Goal: Task Accomplishment & Management: Manage account settings

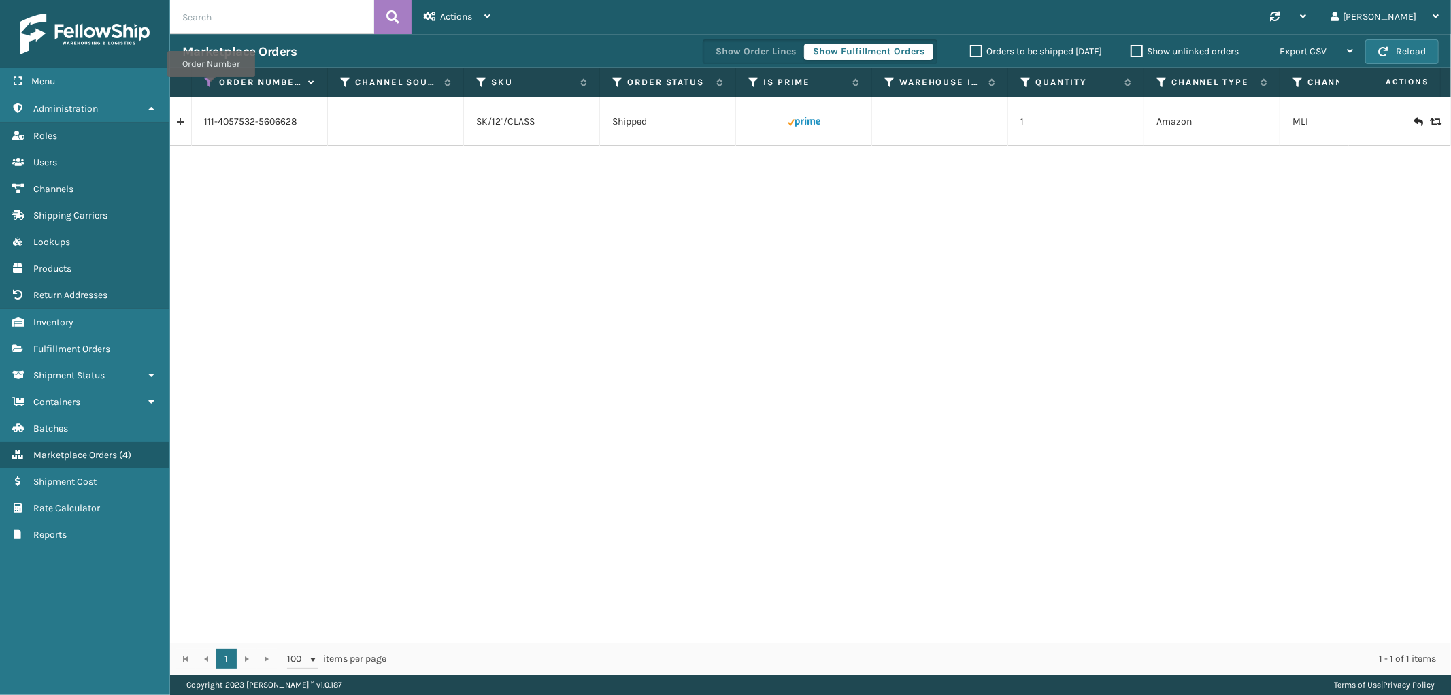
click at [211, 86] on icon at bounding box center [209, 82] width 11 height 12
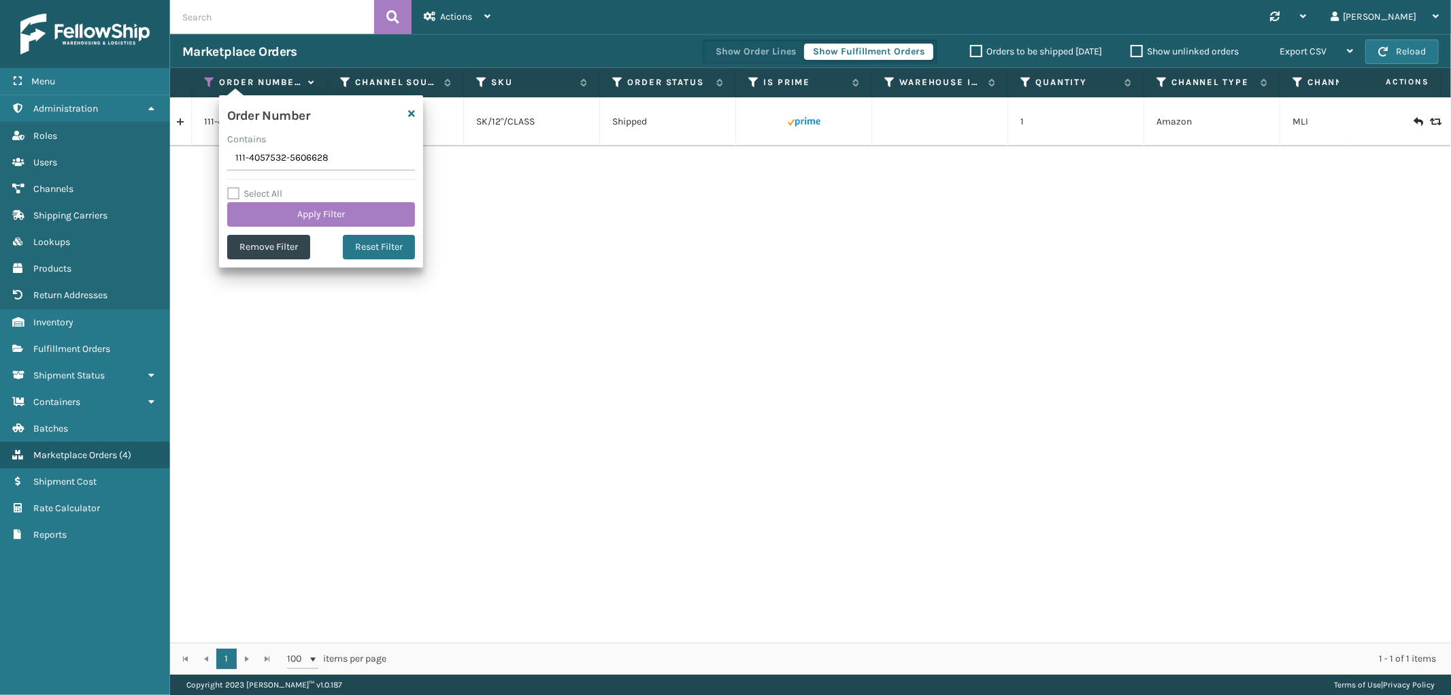
click at [243, 155] on input "111-4057532-5606628" at bounding box center [321, 158] width 188 height 24
type input "111-7395637-6012222"
click at [273, 222] on button "Apply Filter" at bounding box center [321, 214] width 188 height 24
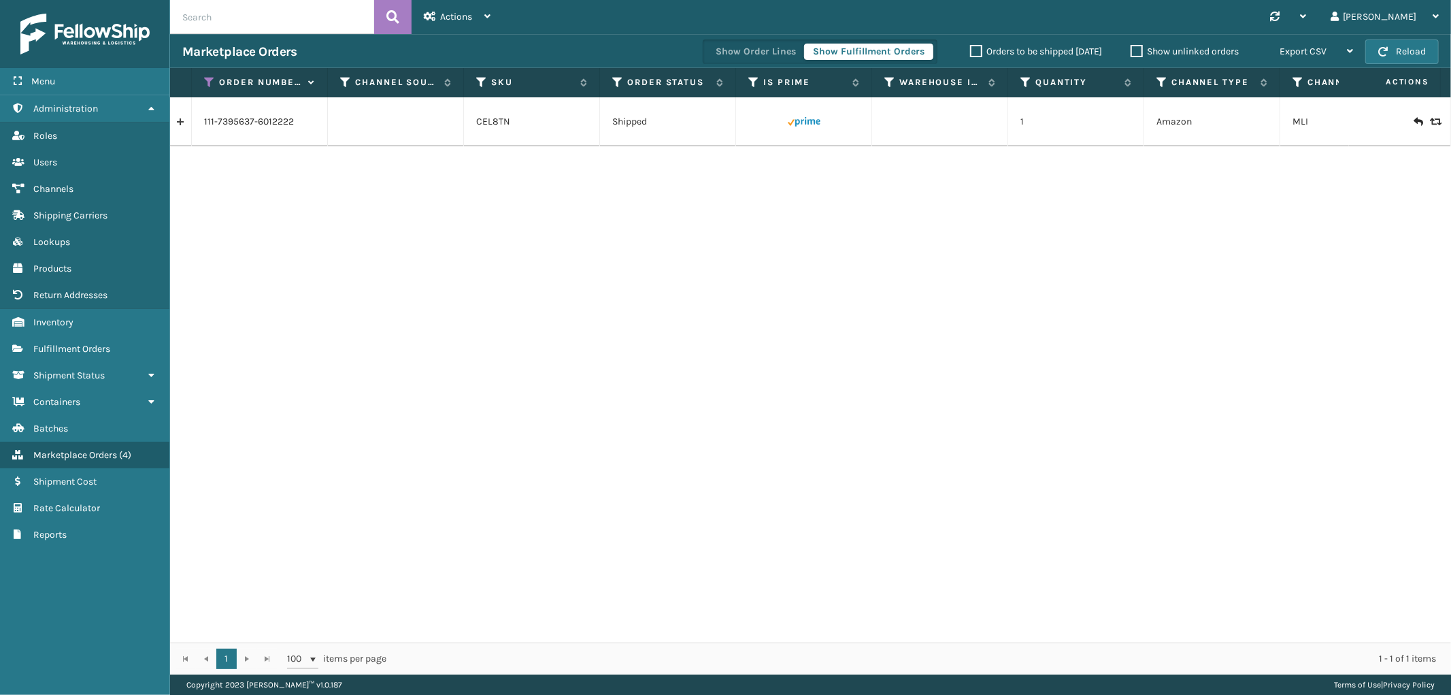
click at [188, 118] on link at bounding box center [180, 122] width 21 height 22
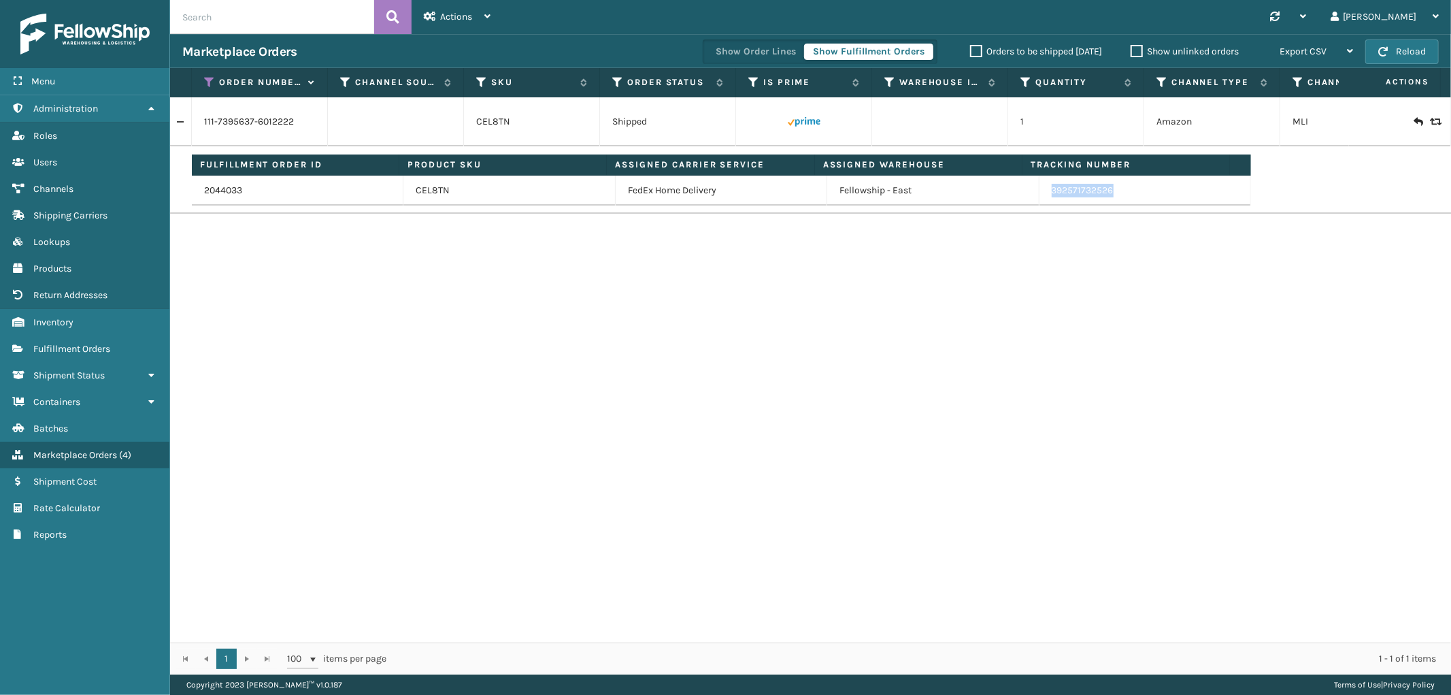
drag, startPoint x: 1109, startPoint y: 195, endPoint x: 1044, endPoint y: 189, distance: 65.6
click at [1044, 189] on td "392571732526" at bounding box center [1145, 191] width 212 height 30
copy link "392571732526"
drag, startPoint x: 205, startPoint y: 79, endPoint x: 210, endPoint y: 95, distance: 16.8
click at [205, 79] on icon at bounding box center [209, 82] width 11 height 12
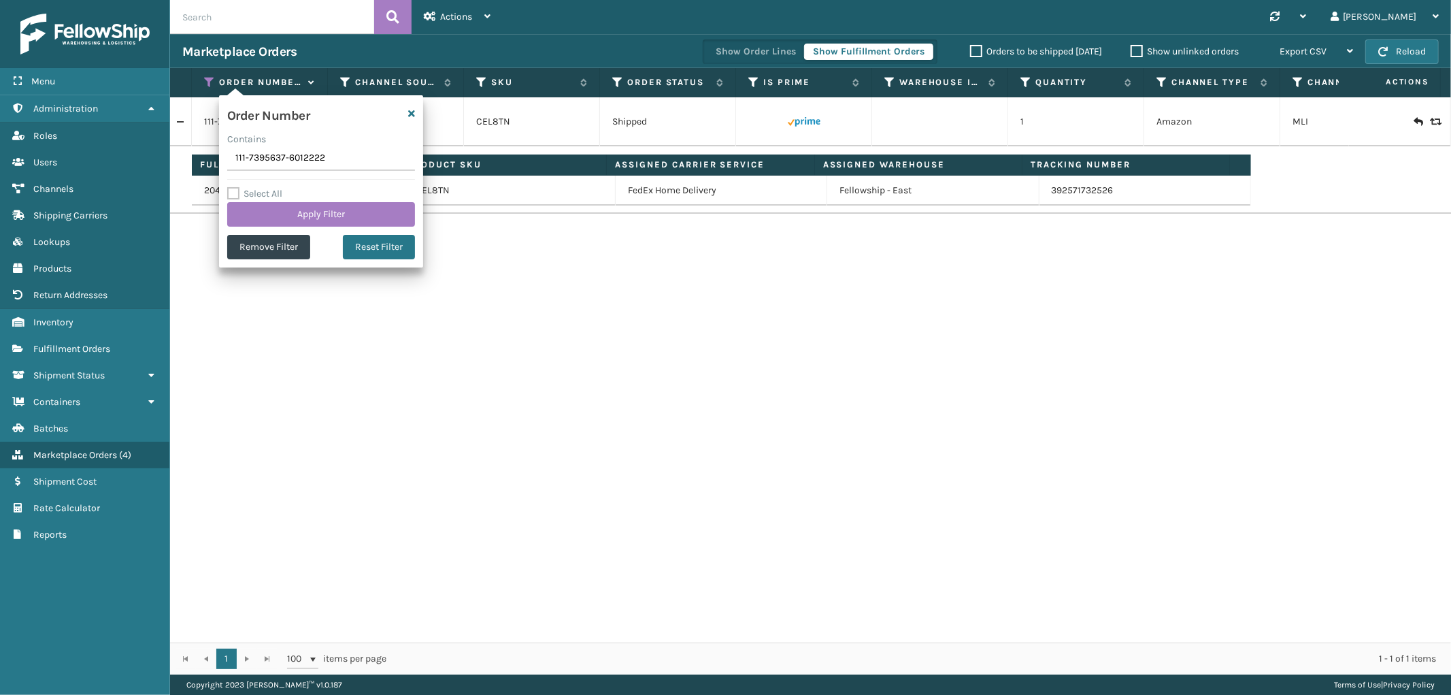
click at [269, 167] on input "111-7395637-6012222" at bounding box center [321, 158] width 188 height 24
type input "111-8276580-0428225"
click at [272, 212] on button "Apply Filter" at bounding box center [321, 214] width 188 height 24
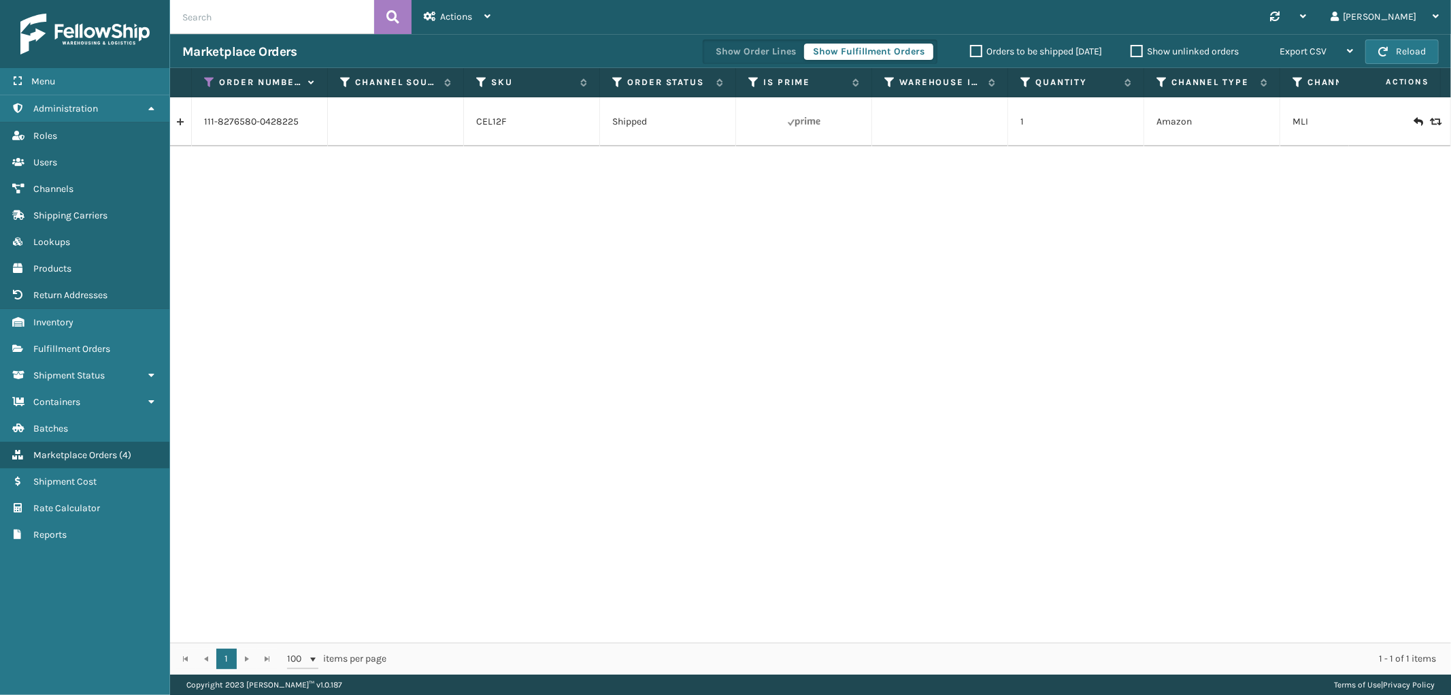
click at [173, 126] on link at bounding box center [180, 122] width 21 height 22
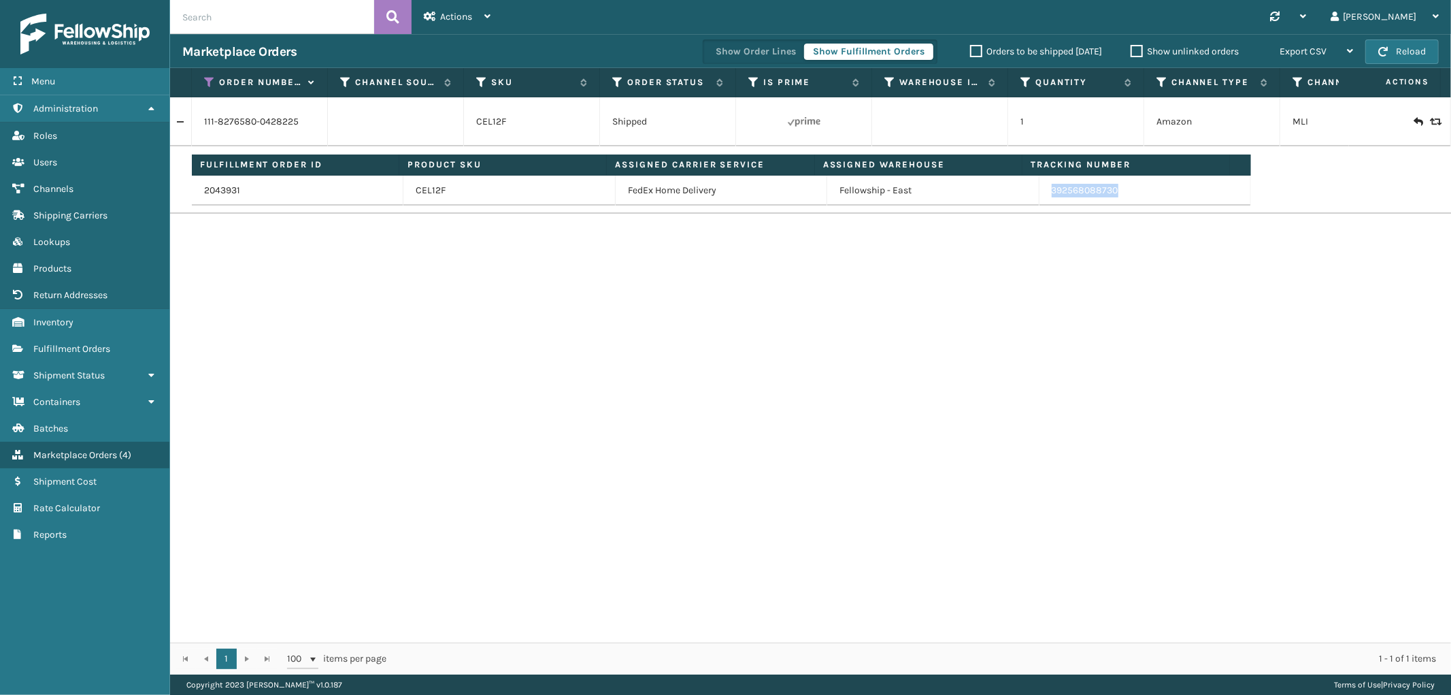
drag, startPoint x: 1143, startPoint y: 195, endPoint x: 1039, endPoint y: 199, distance: 104.2
click at [1039, 199] on td "392568088730" at bounding box center [1145, 191] width 212 height 30
copy link "392568088730"
click at [207, 83] on icon at bounding box center [209, 82] width 11 height 12
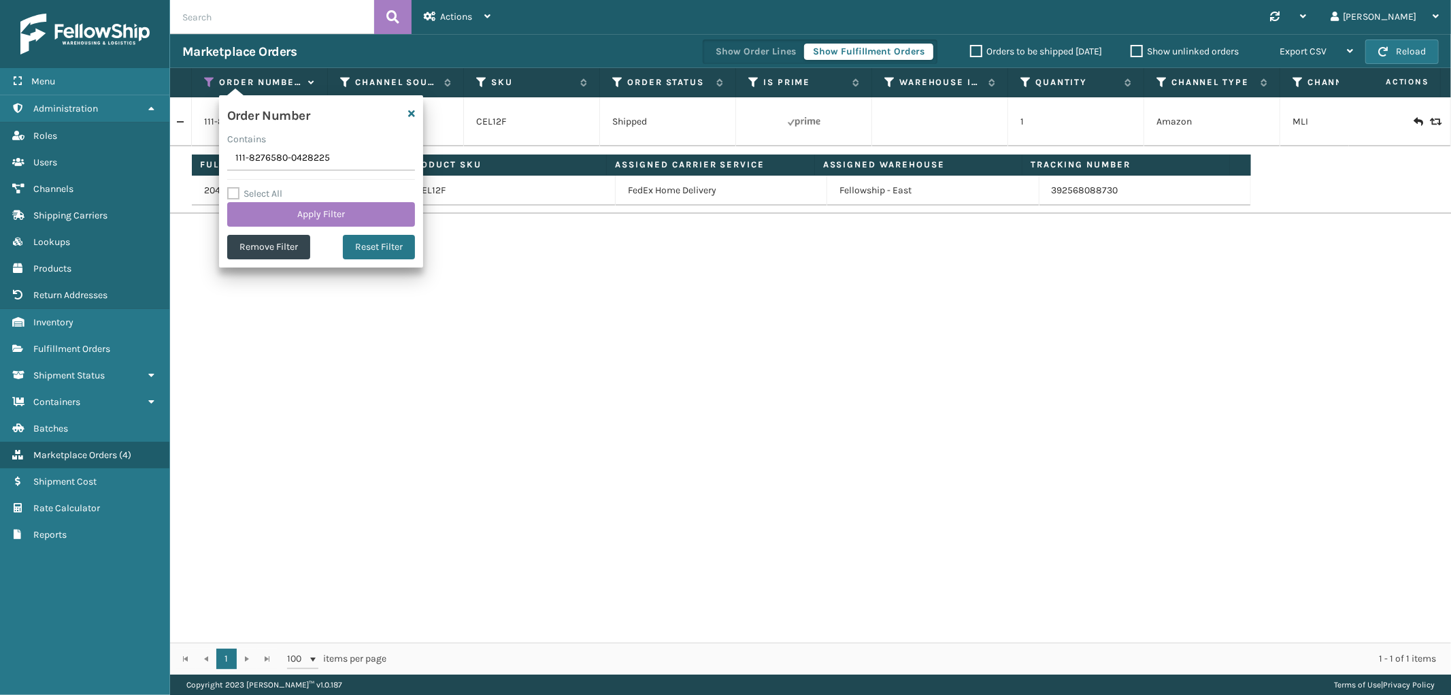
click at [263, 154] on input "111-8276580-0428225" at bounding box center [321, 158] width 188 height 24
type input "114-6230542-3454614"
click at [272, 216] on button "Apply Filter" at bounding box center [321, 214] width 188 height 24
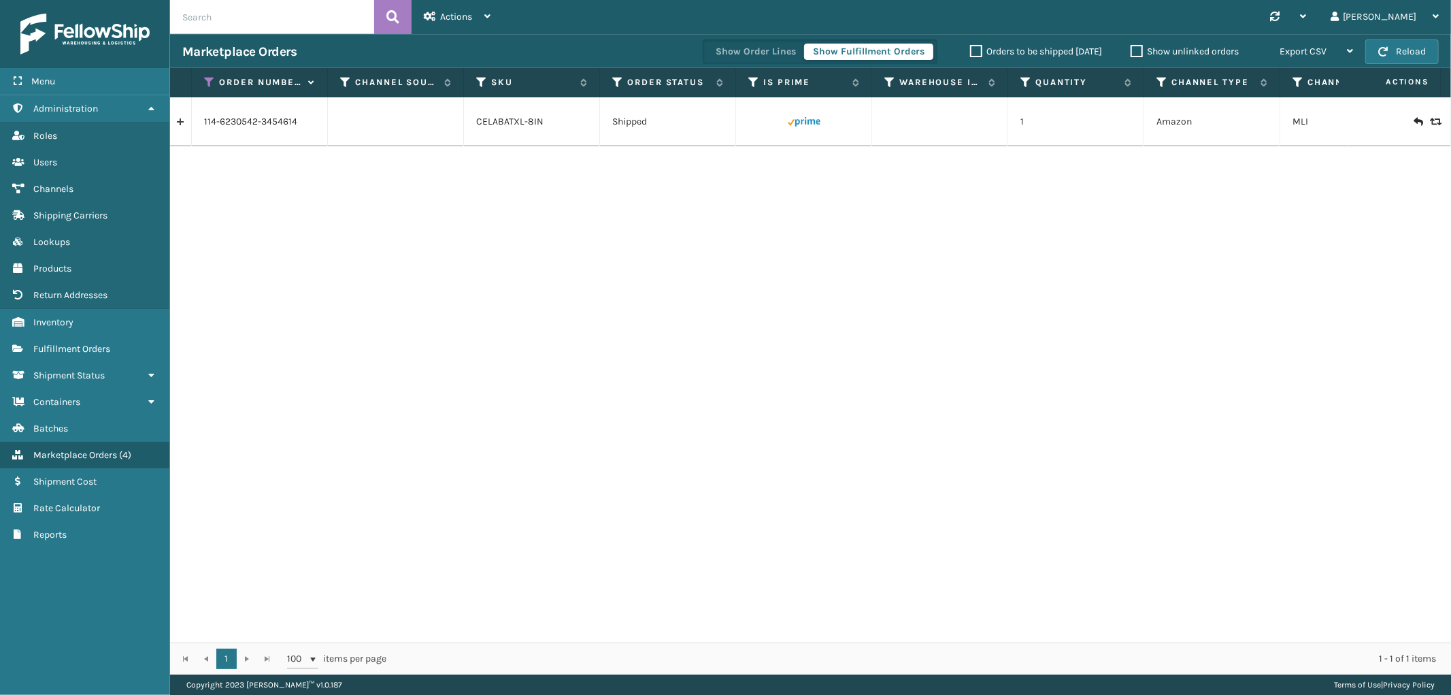
click at [173, 121] on link at bounding box center [180, 122] width 21 height 22
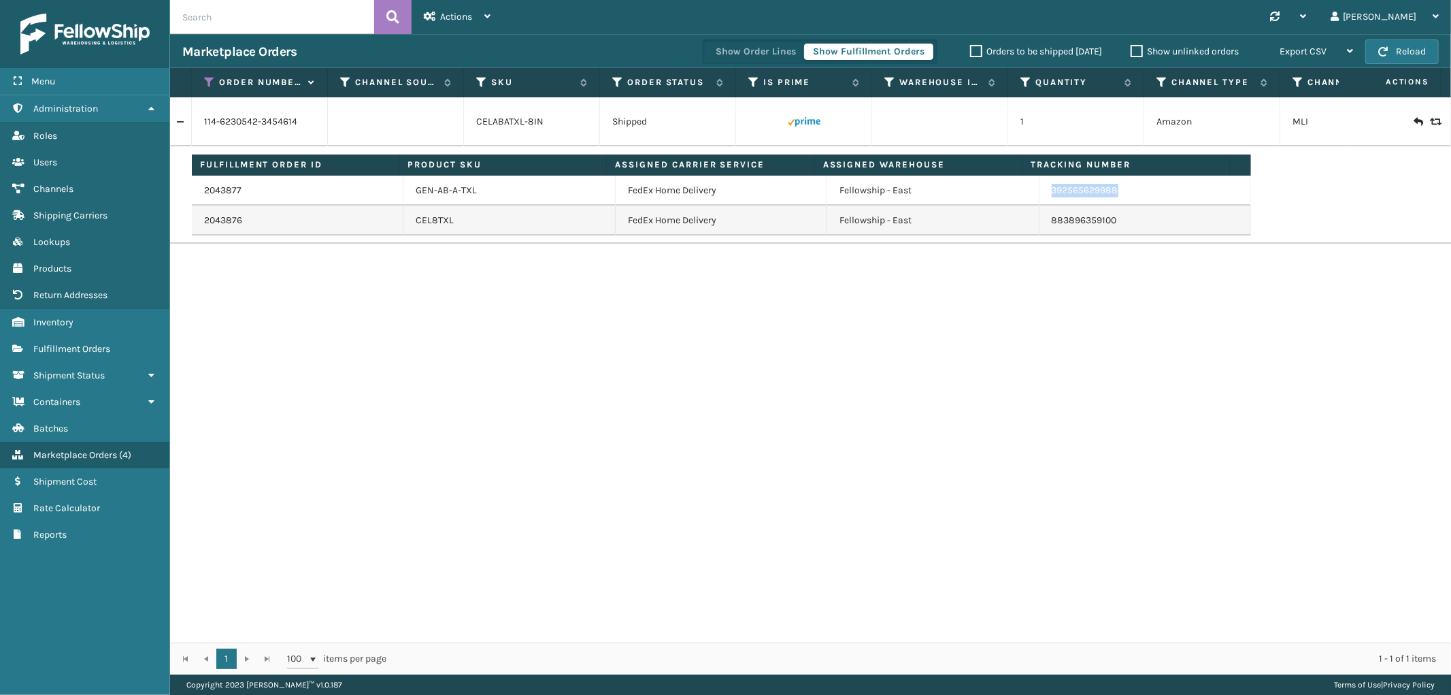
drag, startPoint x: 1126, startPoint y: 197, endPoint x: 1034, endPoint y: 199, distance: 92.5
click at [1039, 199] on td "392565629988" at bounding box center [1145, 191] width 212 height 30
copy link "392565629988"
click at [207, 84] on icon at bounding box center [209, 82] width 11 height 12
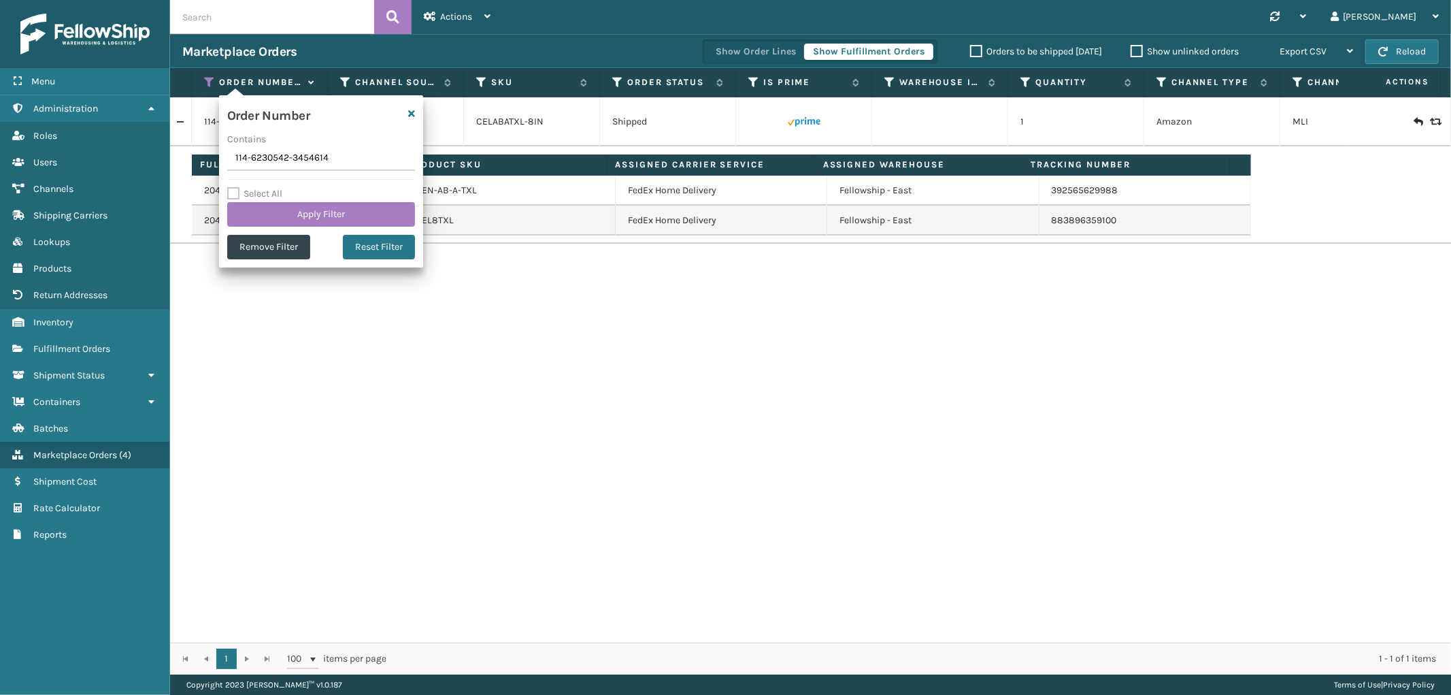
click at [263, 161] on input "114-6230542-3454614" at bounding box center [321, 158] width 188 height 24
drag, startPoint x: 263, startPoint y: 161, endPoint x: 266, endPoint y: 216, distance: 54.5
click at [262, 161] on input "114-6230542-3454614" at bounding box center [321, 158] width 188 height 24
type input "113-4779911-0966655"
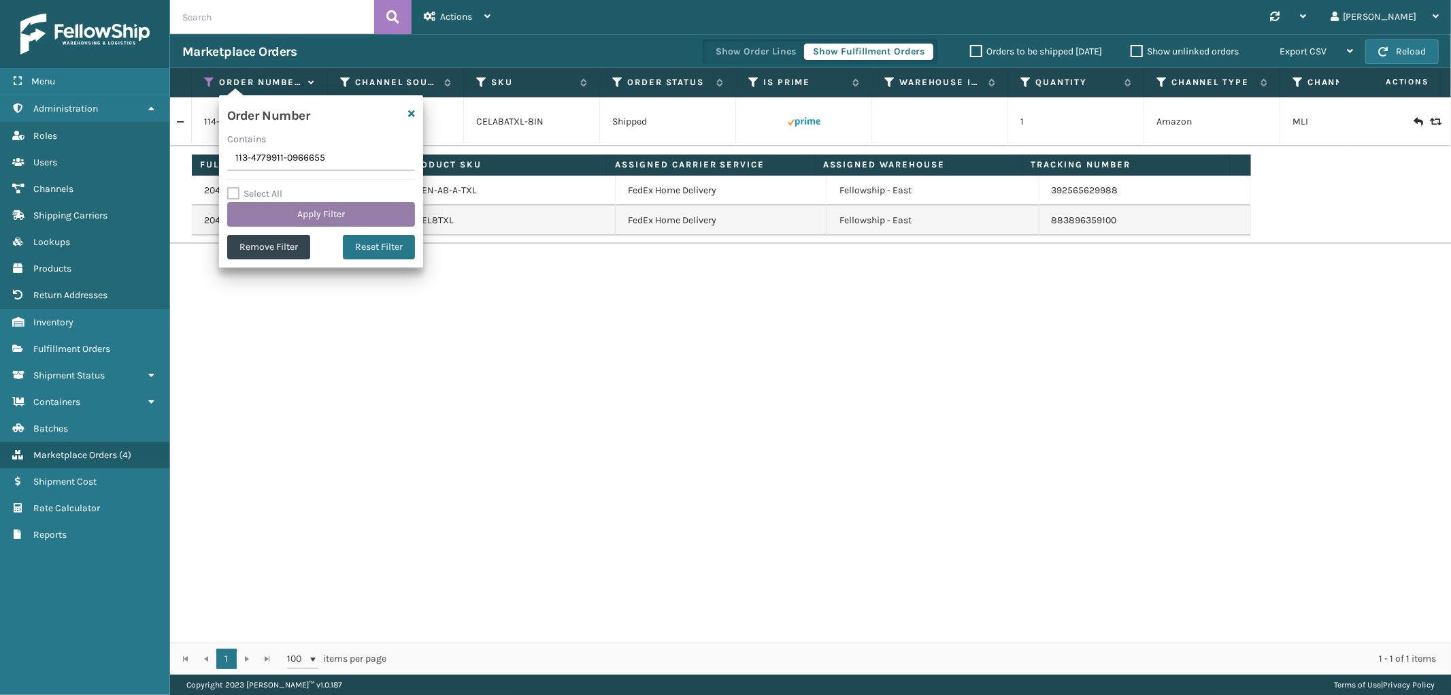
click at [267, 221] on button "Apply Filter" at bounding box center [321, 214] width 188 height 24
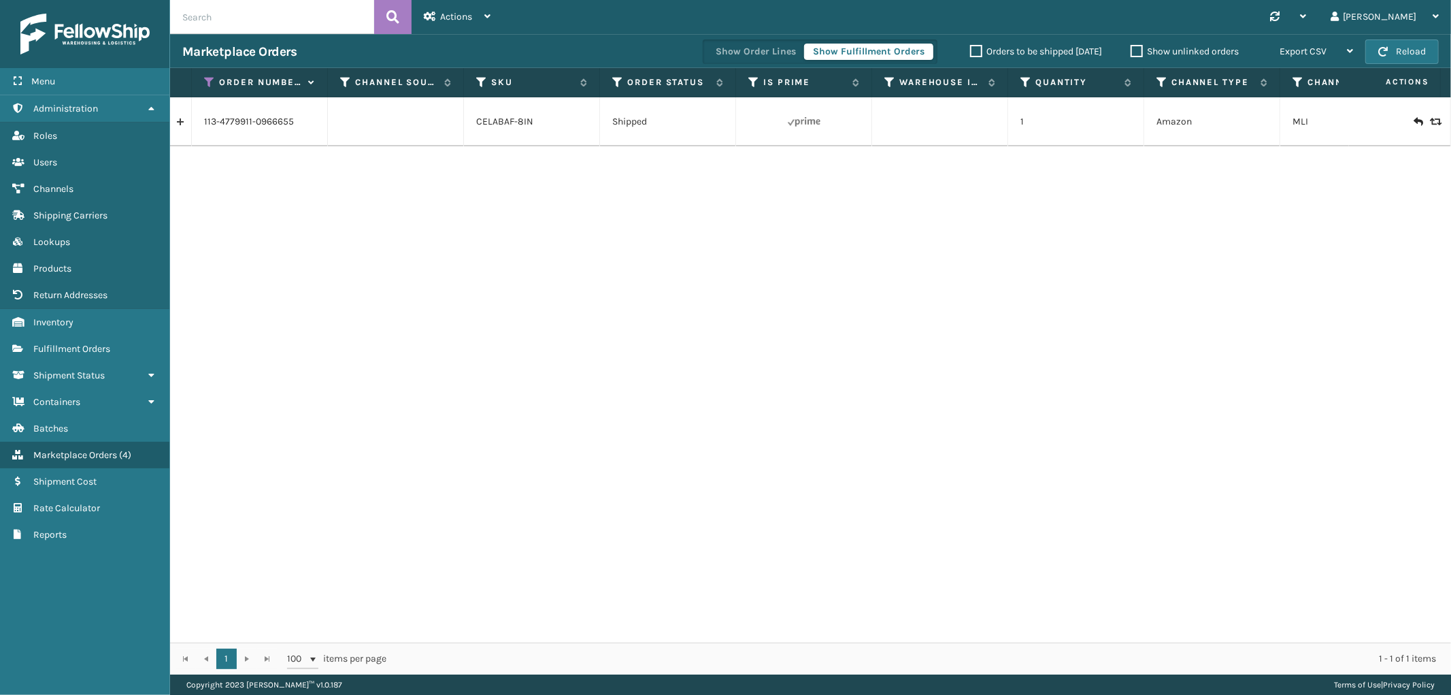
click at [177, 120] on link at bounding box center [180, 122] width 21 height 22
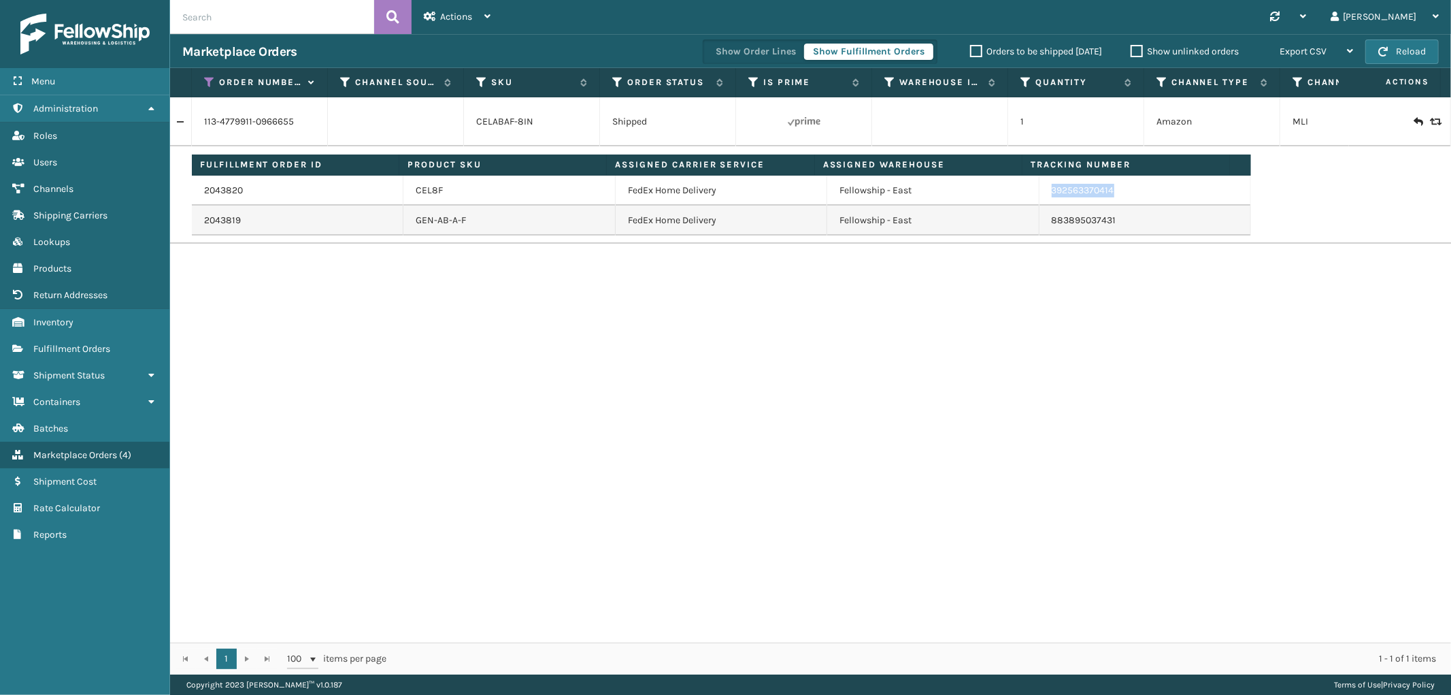
drag, startPoint x: 1123, startPoint y: 193, endPoint x: 1034, endPoint y: 204, distance: 89.8
click at [1039, 204] on td "392563370414" at bounding box center [1145, 191] width 212 height 30
copy link "392563370414"
click at [209, 75] on th "Order Number" at bounding box center [260, 82] width 136 height 29
click at [212, 80] on icon at bounding box center [209, 82] width 11 height 12
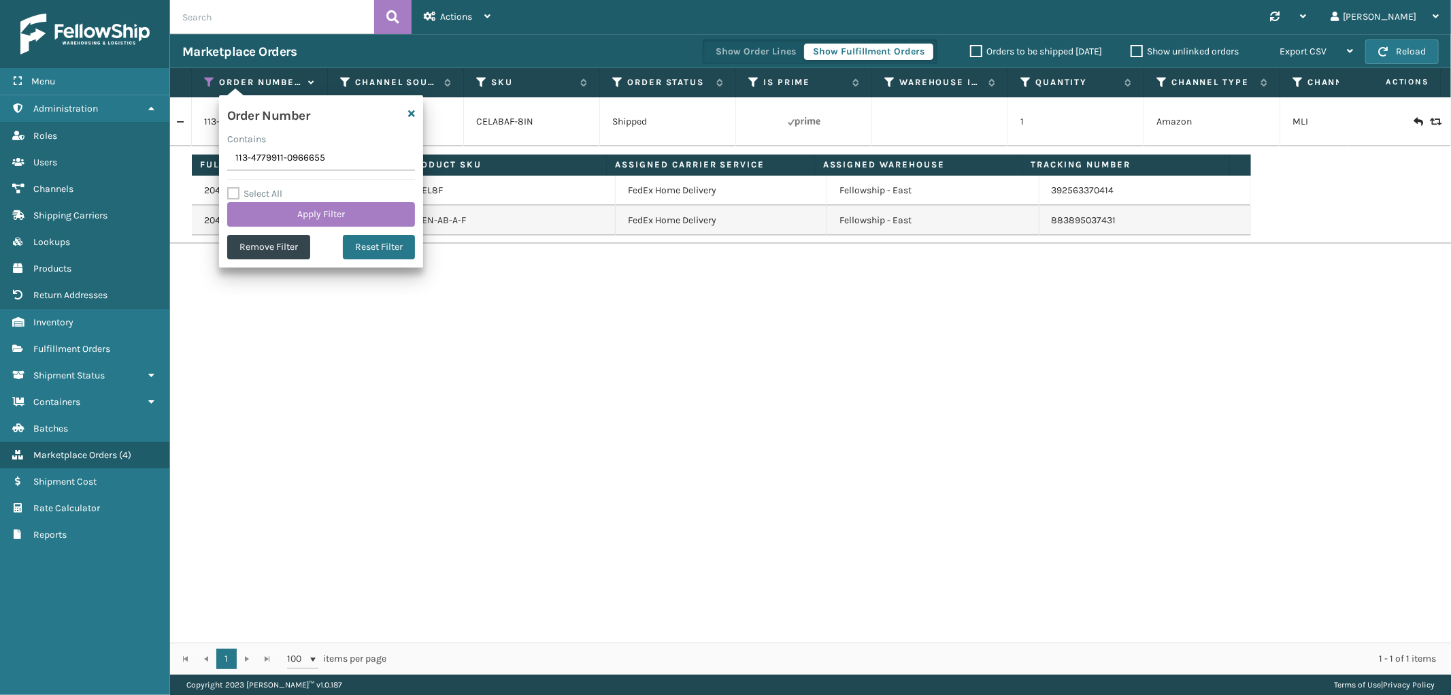
click at [266, 156] on input "113-4779911-0966655" at bounding box center [321, 158] width 188 height 24
type input "111-4057532-5606628"
click at [269, 207] on button "Apply Filter" at bounding box center [321, 214] width 188 height 24
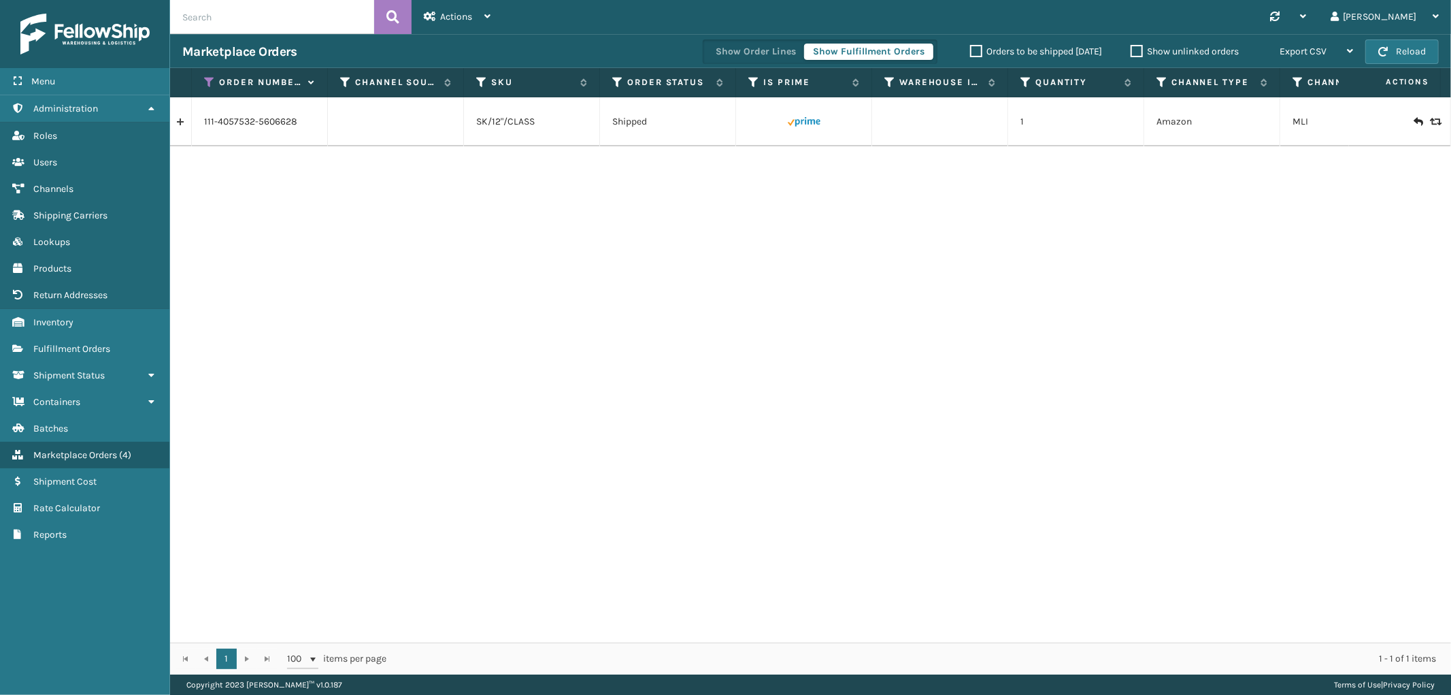
click at [180, 124] on link at bounding box center [180, 122] width 21 height 22
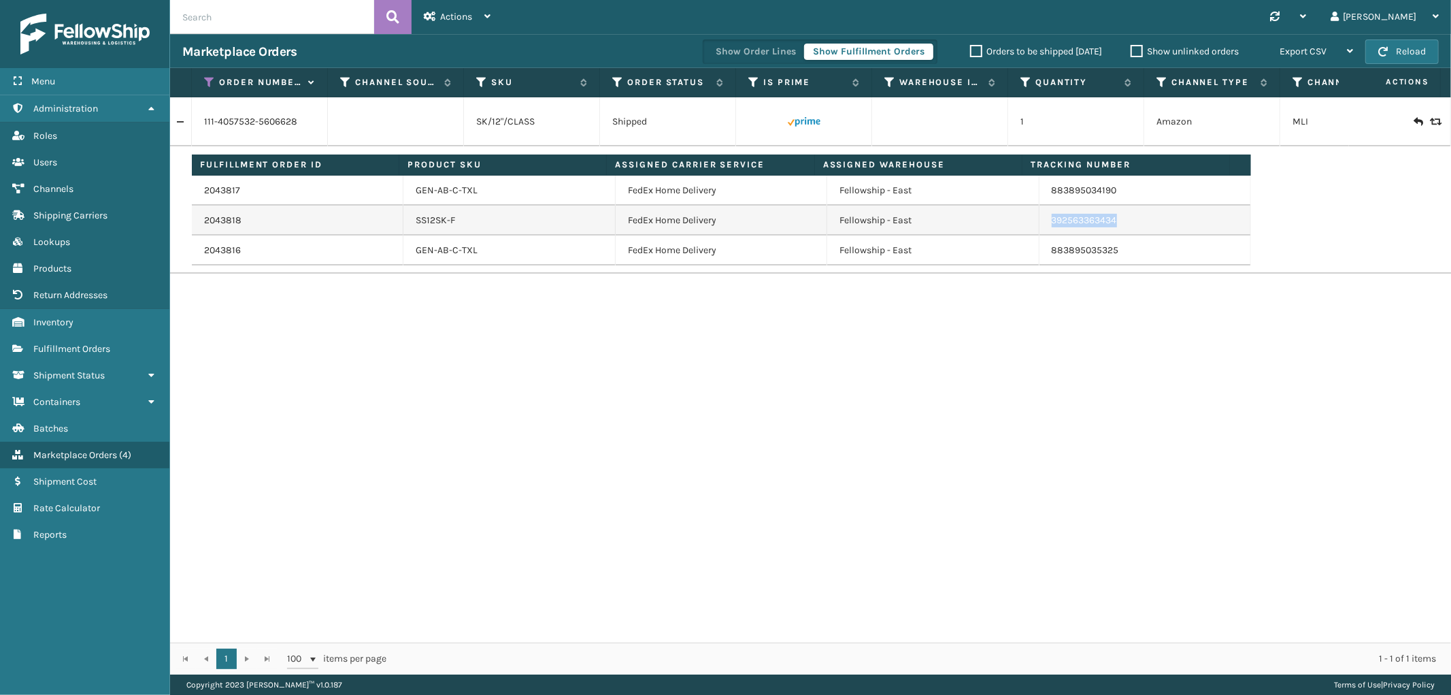
drag, startPoint x: 1116, startPoint y: 225, endPoint x: 1039, endPoint y: 228, distance: 76.2
click at [1039, 228] on td "392563363434" at bounding box center [1145, 220] width 212 height 30
copy link "392563363434"
click at [207, 79] on icon at bounding box center [209, 82] width 11 height 12
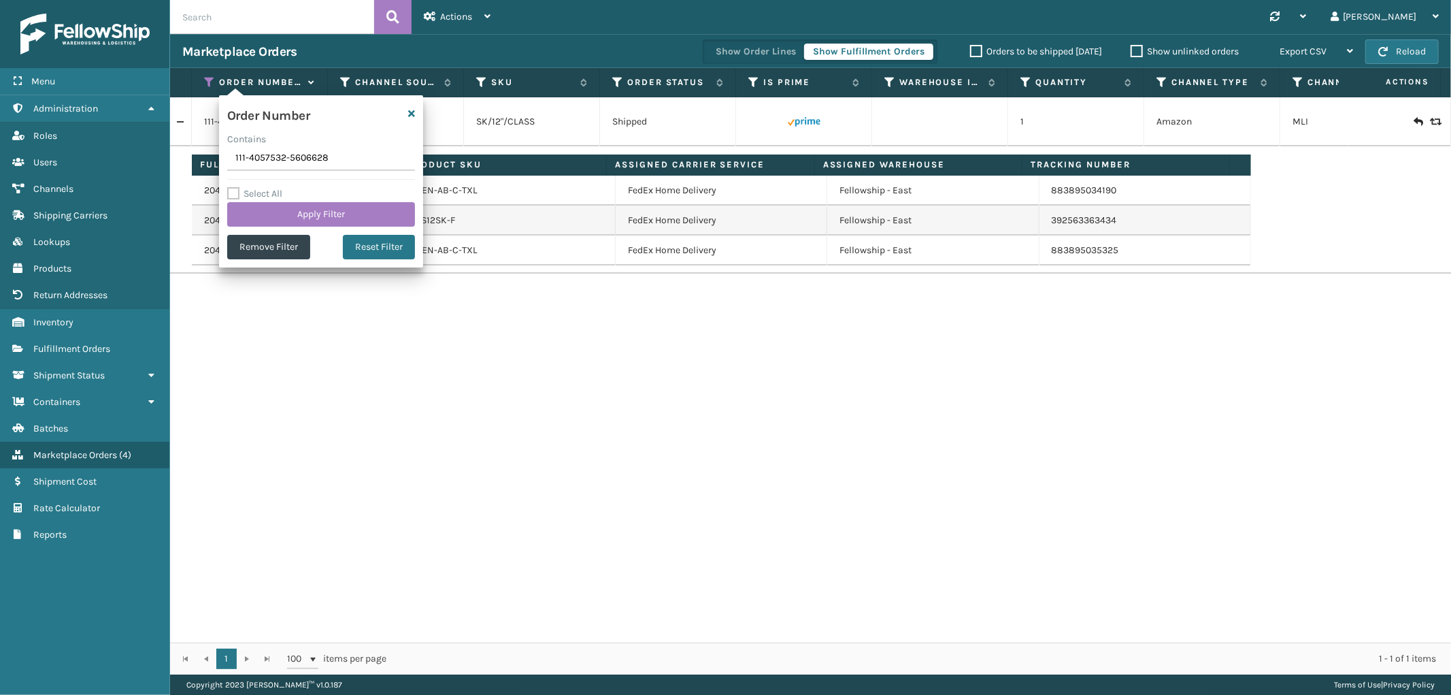
click at [257, 167] on input "111-4057532-5606628" at bounding box center [321, 158] width 188 height 24
type input "SS43786"
click at [259, 222] on button "Apply Filter" at bounding box center [321, 214] width 188 height 24
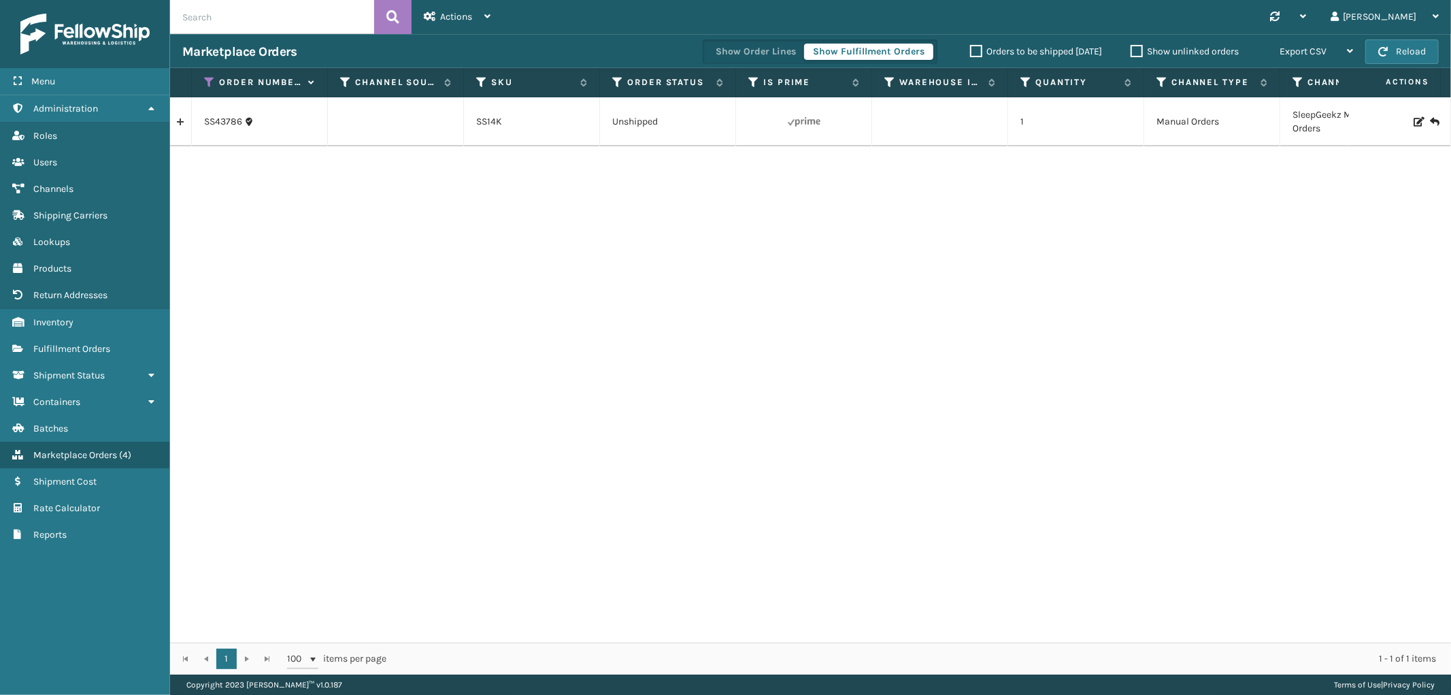
click at [184, 126] on link at bounding box center [180, 122] width 21 height 22
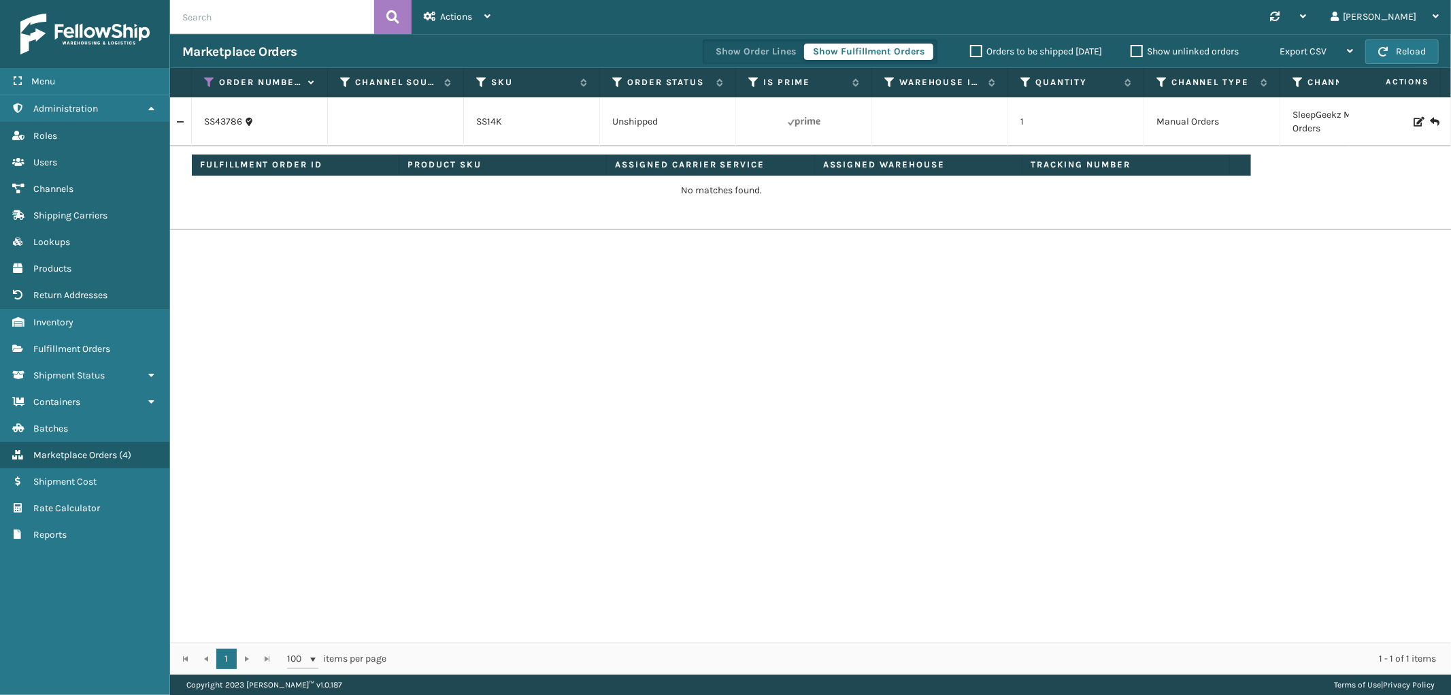
click at [1414, 119] on icon at bounding box center [1418, 122] width 8 height 10
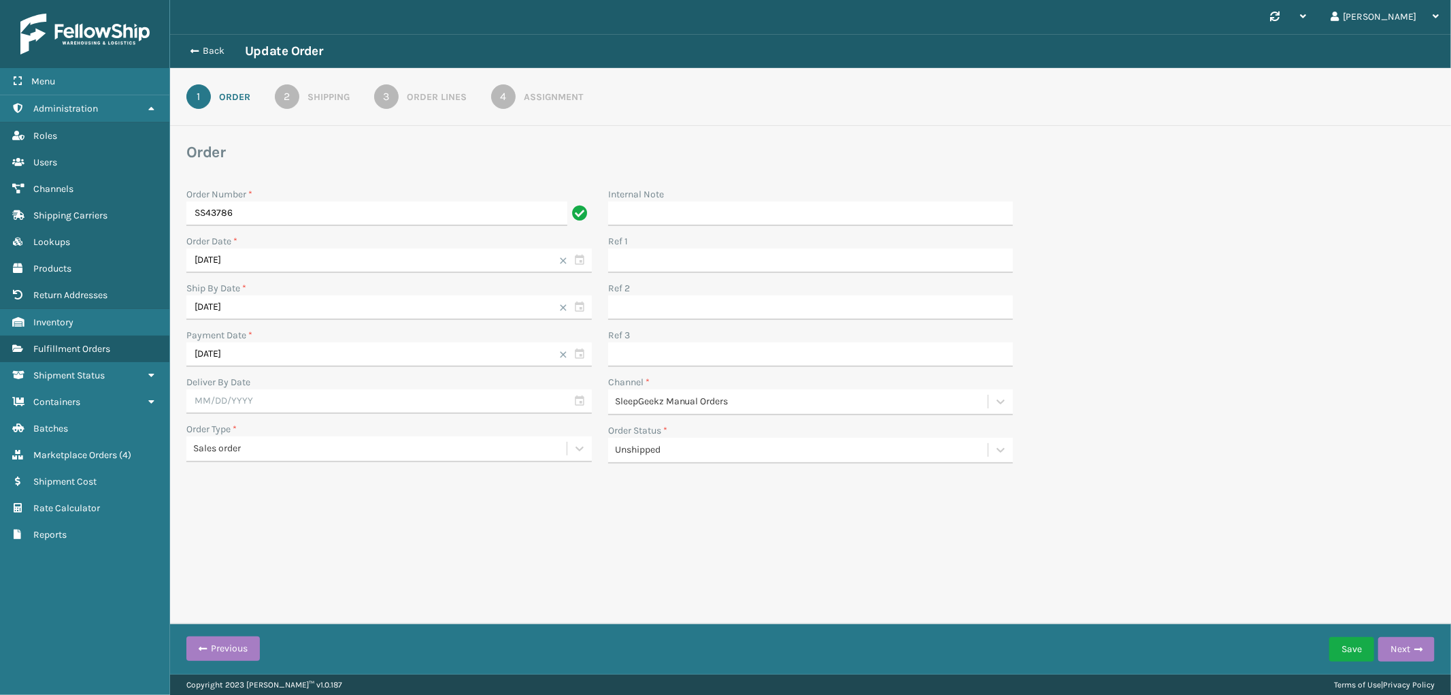
click at [423, 93] on div "Order Lines" at bounding box center [437, 97] width 60 height 14
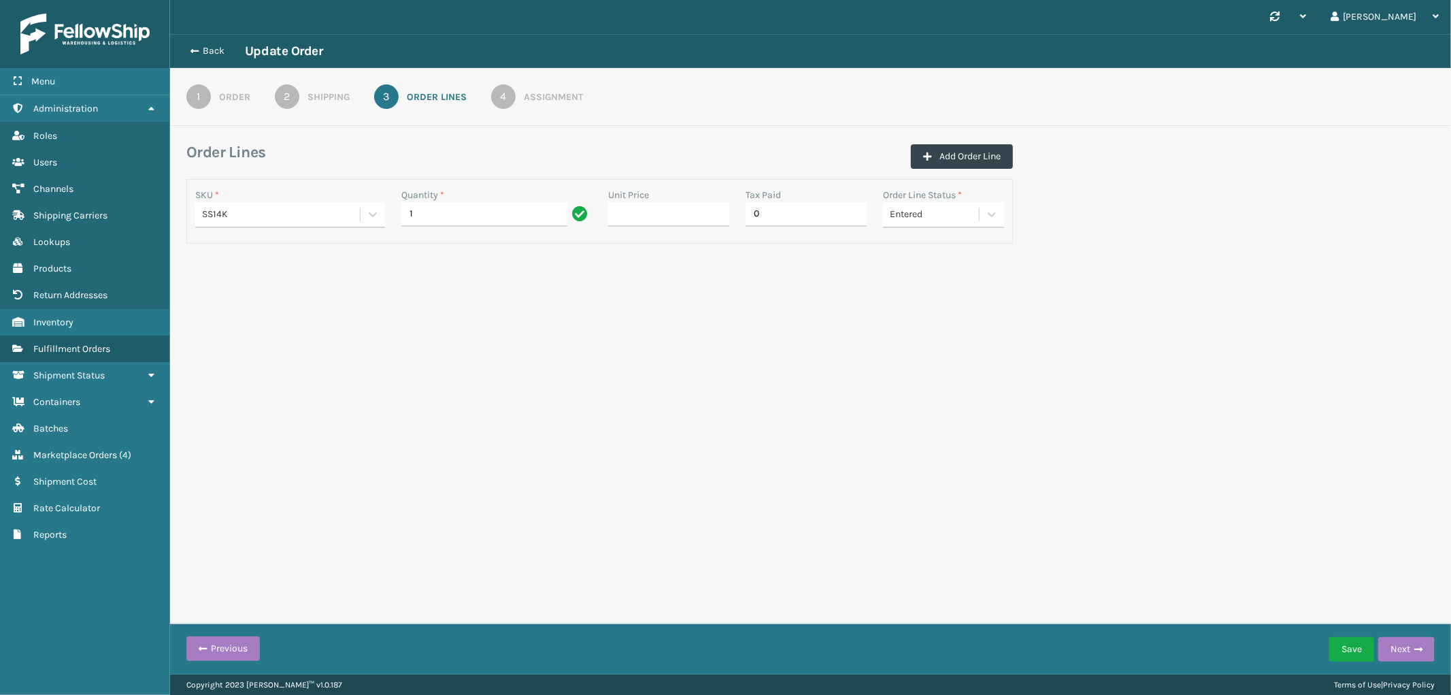
click at [310, 213] on div "SS14K" at bounding box center [281, 214] width 159 height 14
type input "SS14K-2"
click at [269, 247] on div "SS14K-2" at bounding box center [290, 248] width 190 height 25
click at [1340, 648] on button "Save" at bounding box center [1351, 649] width 45 height 24
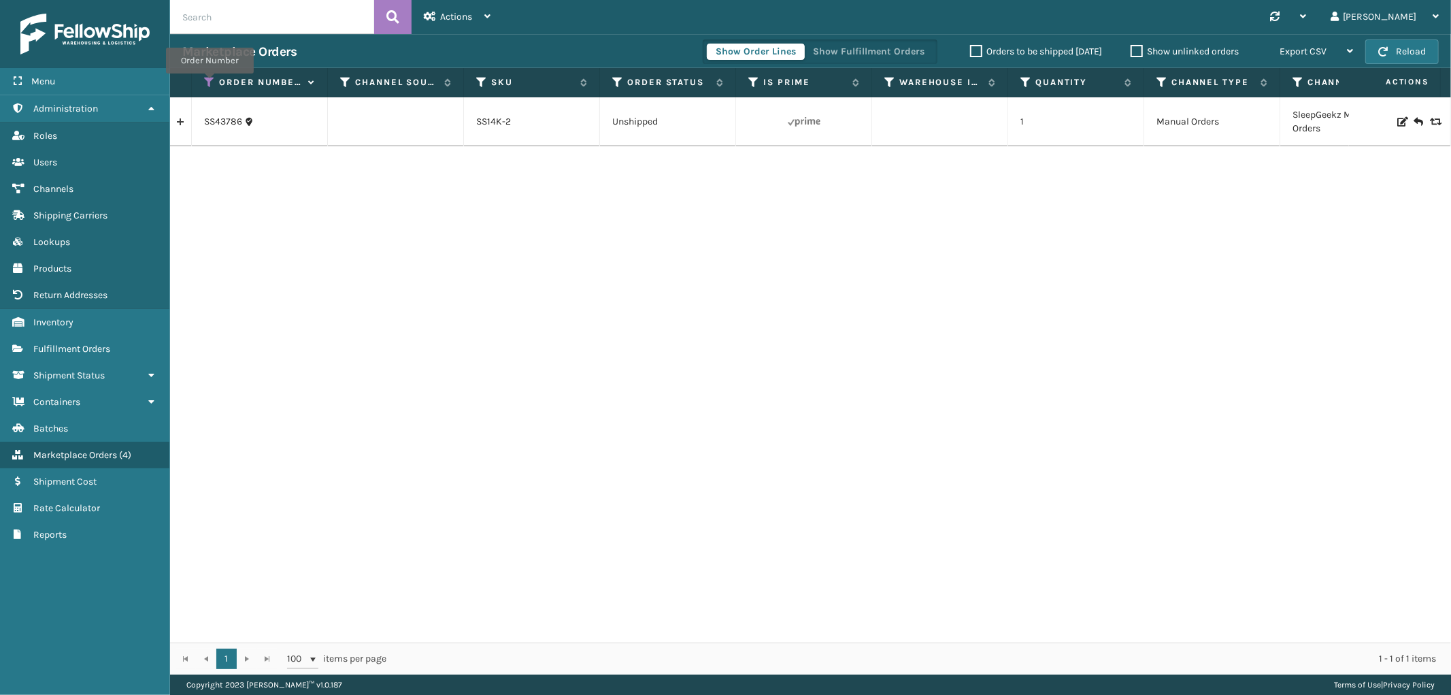
click at [210, 83] on icon at bounding box center [209, 82] width 11 height 12
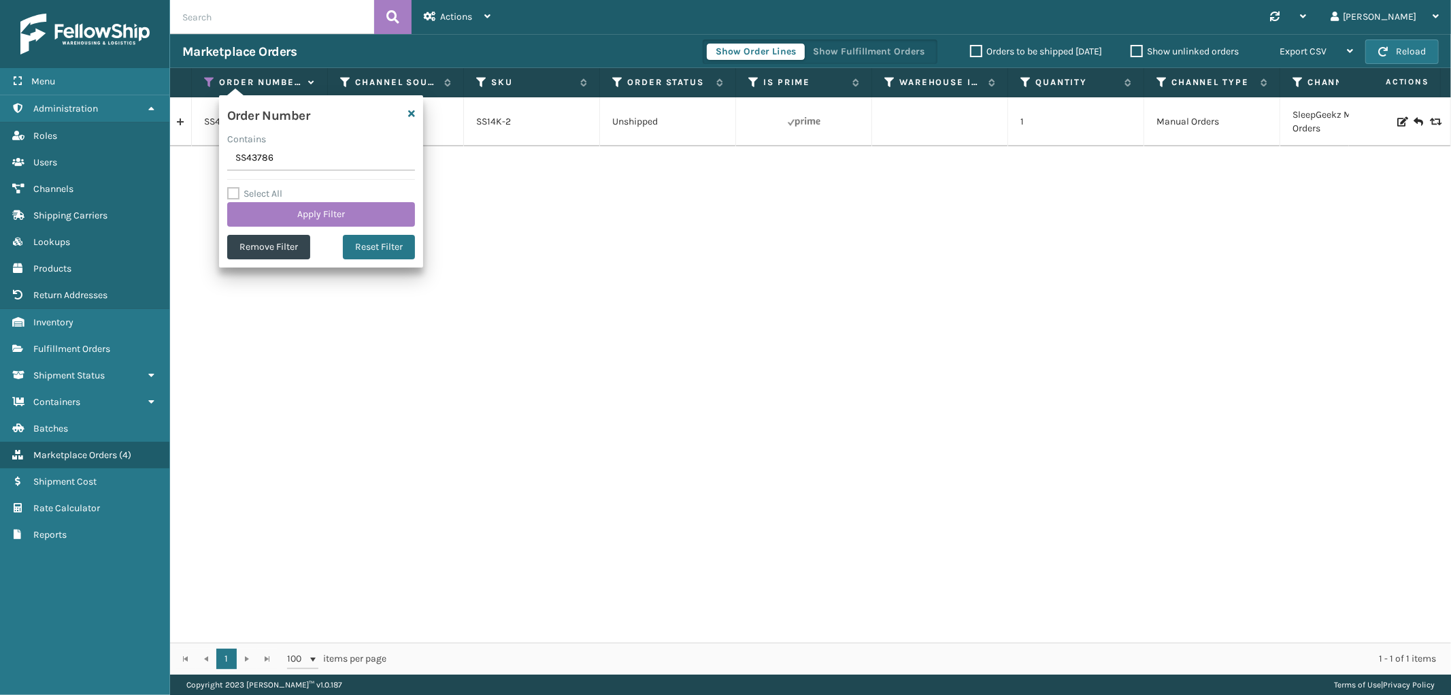
click at [248, 154] on input "SS43786" at bounding box center [321, 158] width 188 height 24
type input "113-0382409-5856264"
click at [260, 215] on button "Apply Filter" at bounding box center [321, 214] width 188 height 24
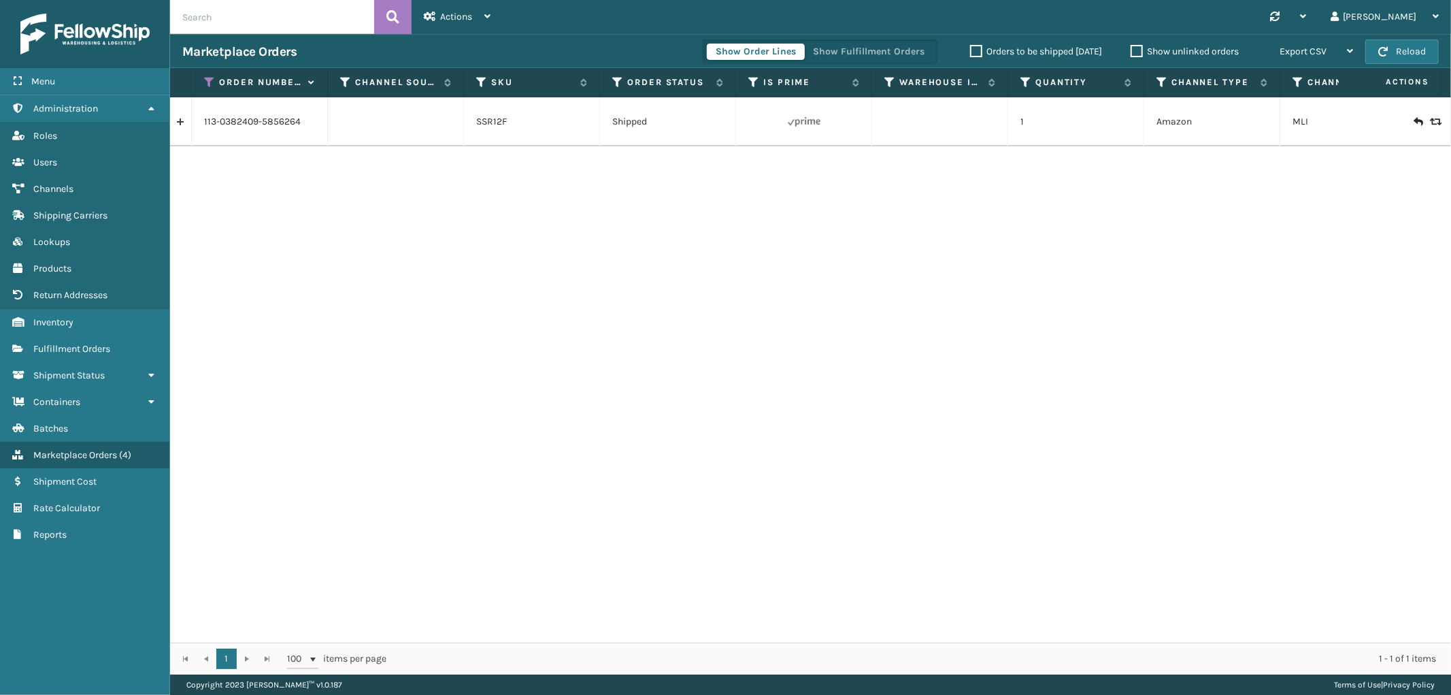
click at [181, 125] on link at bounding box center [180, 122] width 21 height 22
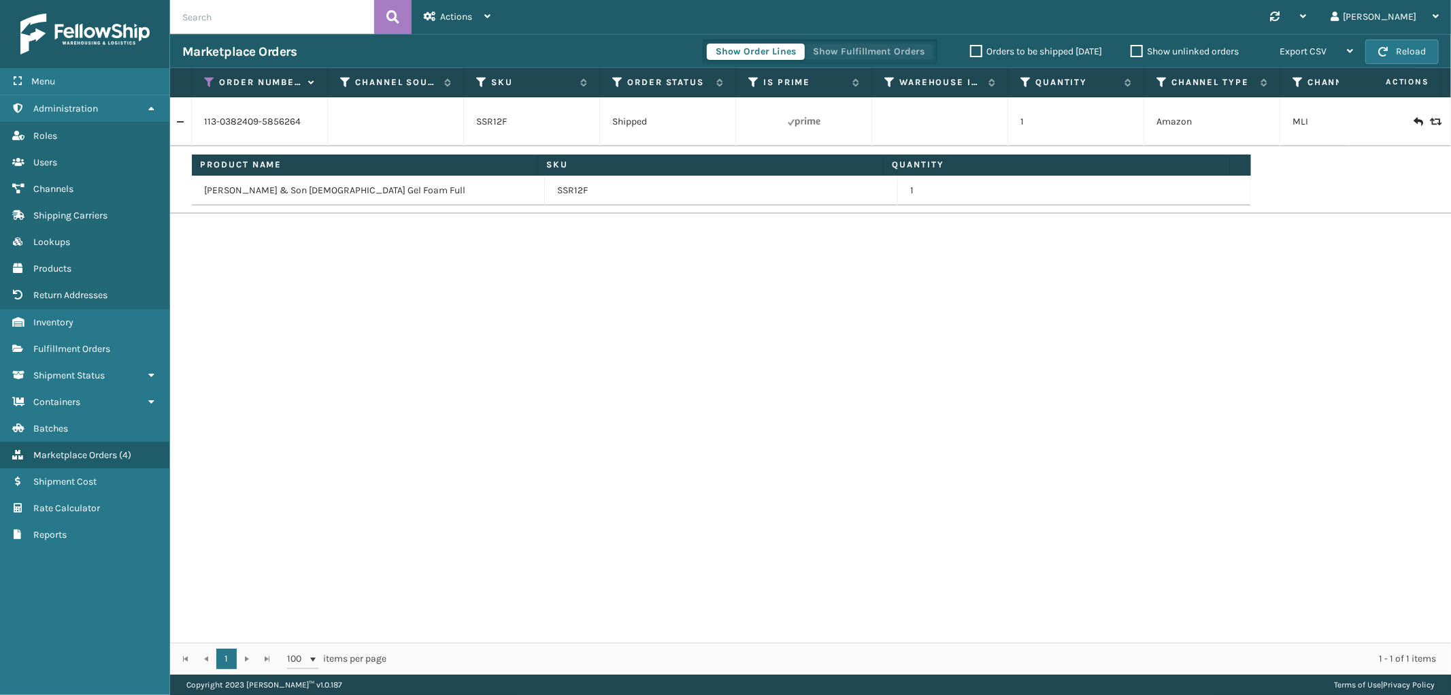
click at [853, 50] on button "Show Fulfillment Orders" at bounding box center [868, 52] width 129 height 16
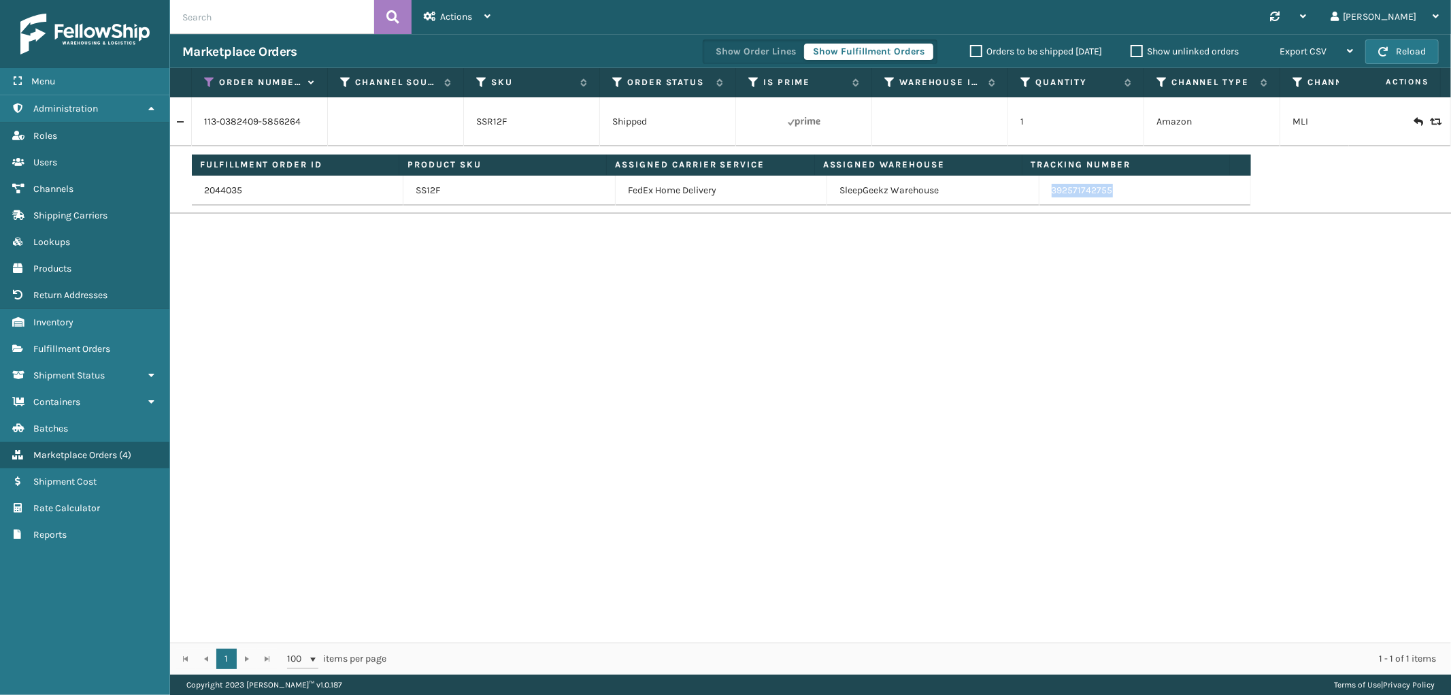
drag, startPoint x: 1119, startPoint y: 195, endPoint x: 1041, endPoint y: 201, distance: 77.8
click at [1041, 201] on td "392571742755" at bounding box center [1145, 191] width 212 height 30
copy link "392571742755"
click at [214, 76] on icon at bounding box center [209, 82] width 11 height 12
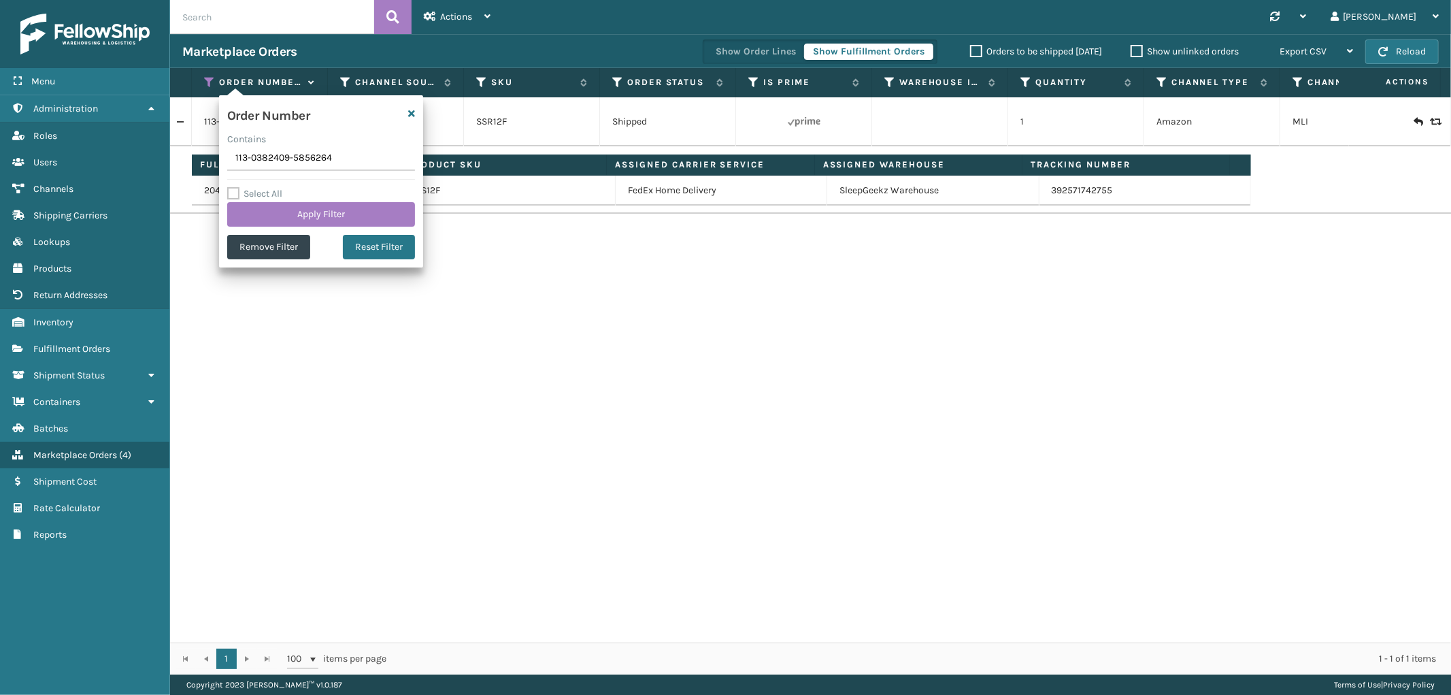
click at [258, 162] on input "113-0382409-5856264" at bounding box center [321, 158] width 188 height 24
type input "112-3333310-5847416"
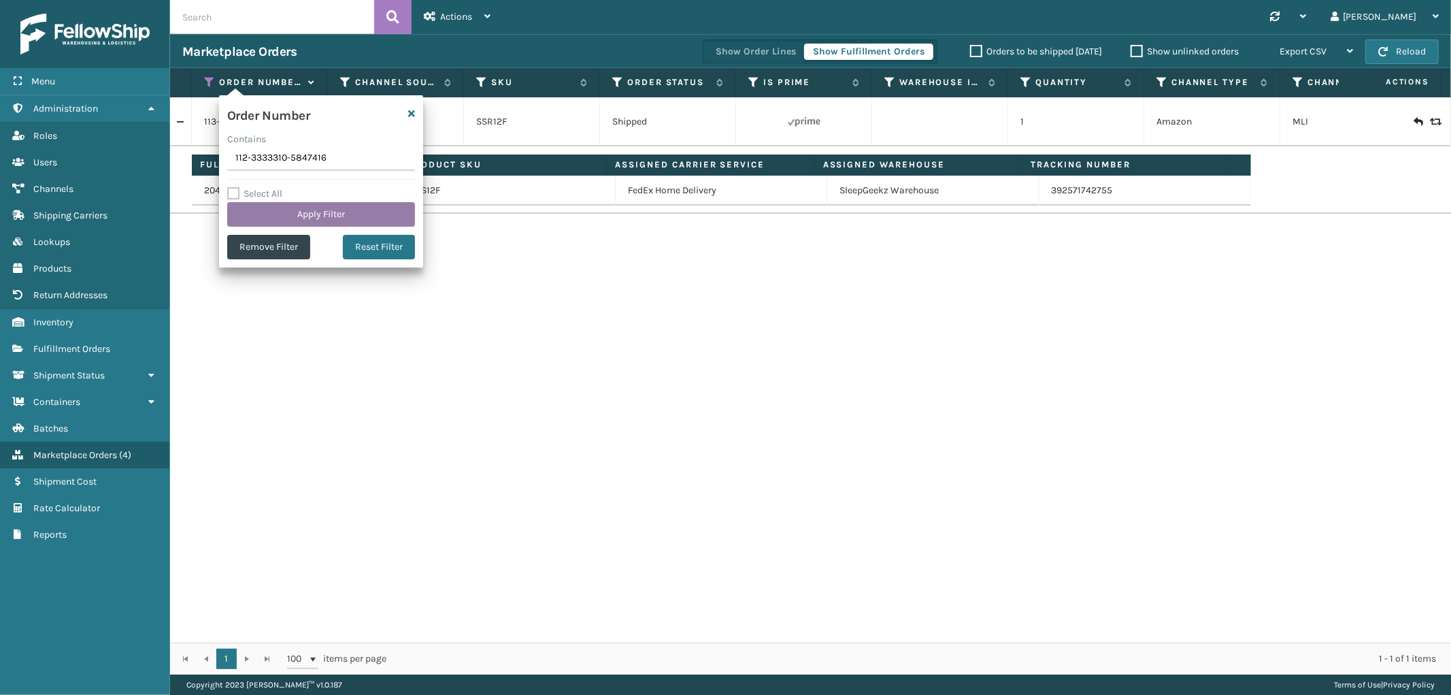
click at [267, 207] on button "Apply Filter" at bounding box center [321, 214] width 188 height 24
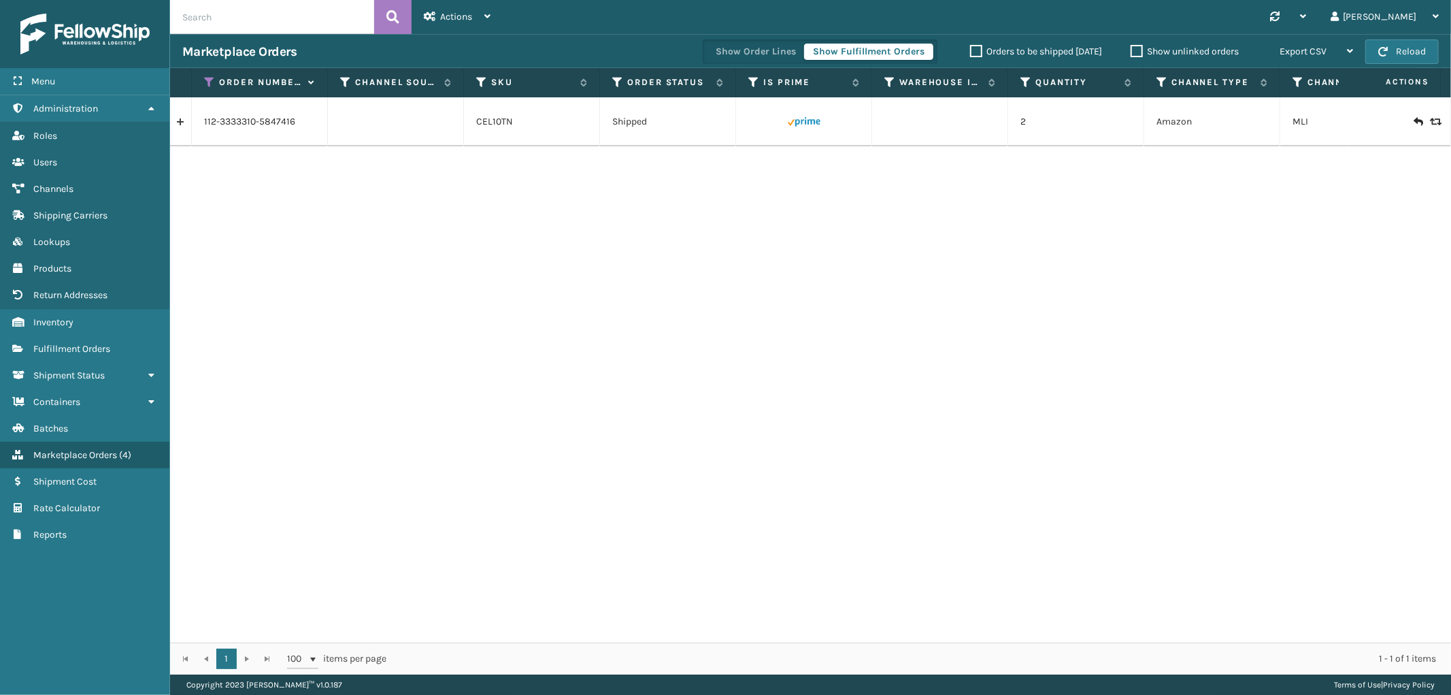
click at [184, 124] on link at bounding box center [180, 122] width 21 height 22
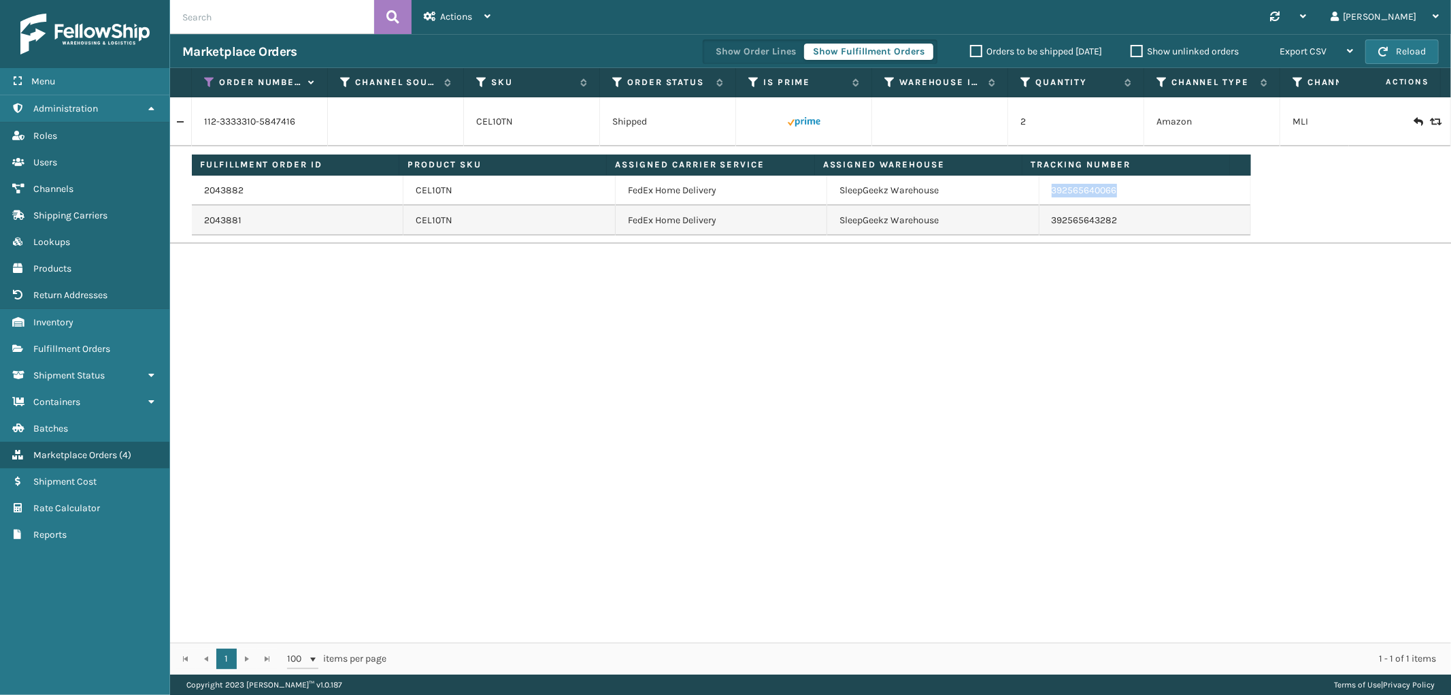
drag, startPoint x: 1122, startPoint y: 201, endPoint x: 1041, endPoint y: 201, distance: 81.0
click at [1041, 201] on td "392565640066" at bounding box center [1145, 191] width 212 height 30
copy link "392565640066"
click at [208, 78] on icon at bounding box center [209, 82] width 11 height 12
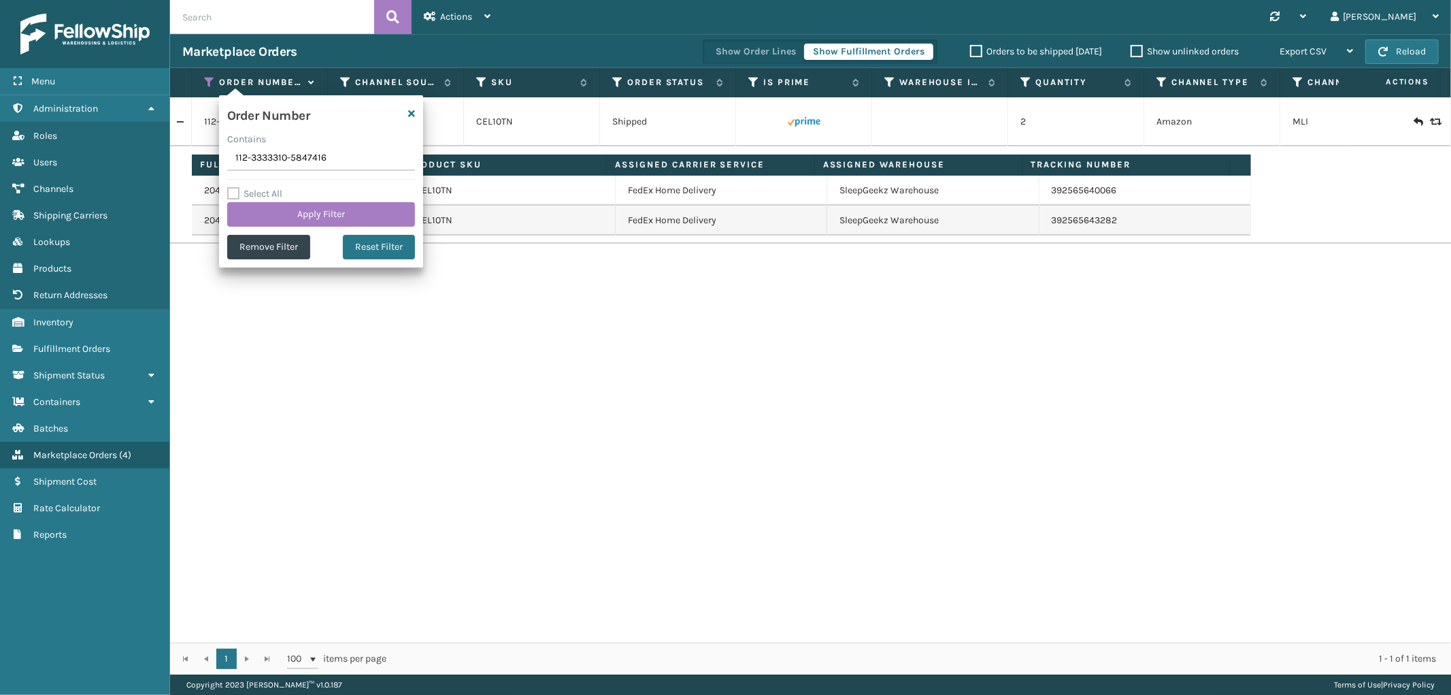
click at [261, 166] on input "112-3333310-5847416" at bounding box center [321, 158] width 188 height 24
type input "SS43867"
click at [255, 212] on button "Apply Filter" at bounding box center [321, 214] width 188 height 24
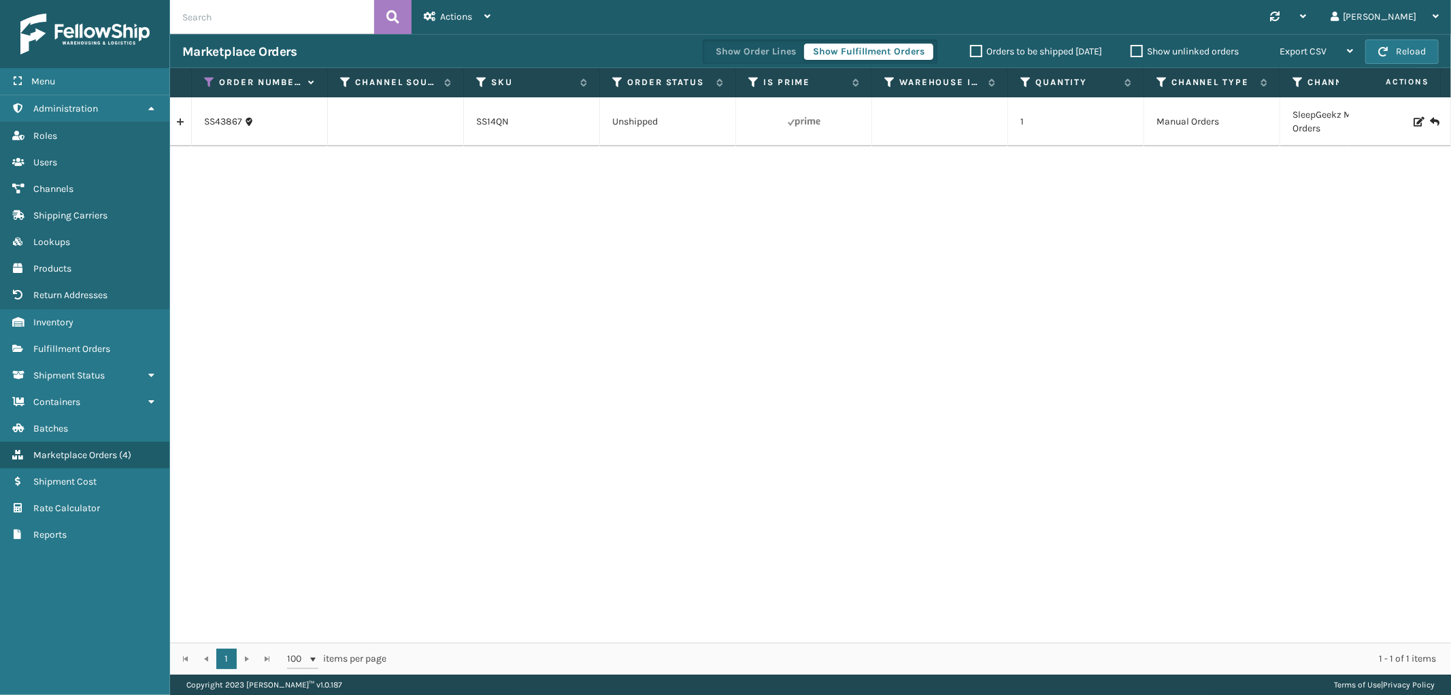
click at [178, 121] on link at bounding box center [180, 122] width 21 height 22
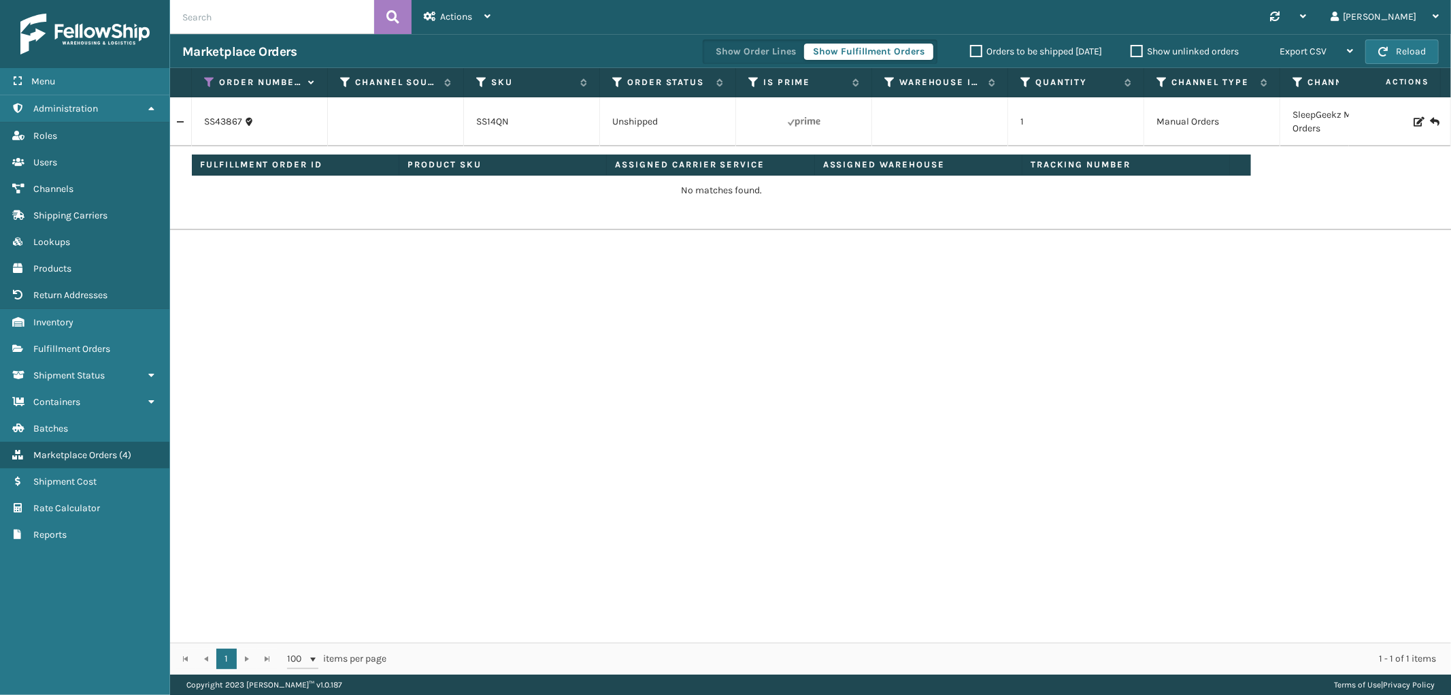
click at [1414, 122] on icon at bounding box center [1418, 122] width 8 height 10
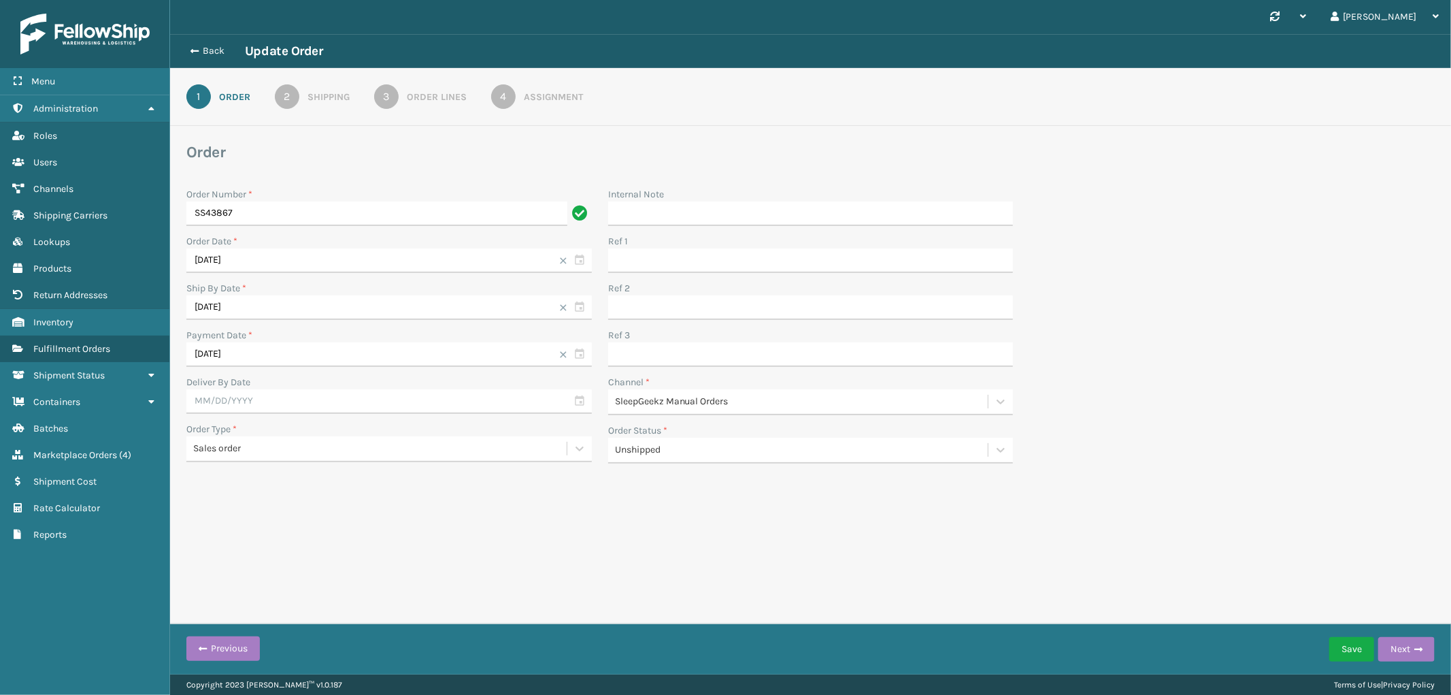
click at [338, 94] on div "Shipping" at bounding box center [328, 97] width 42 height 14
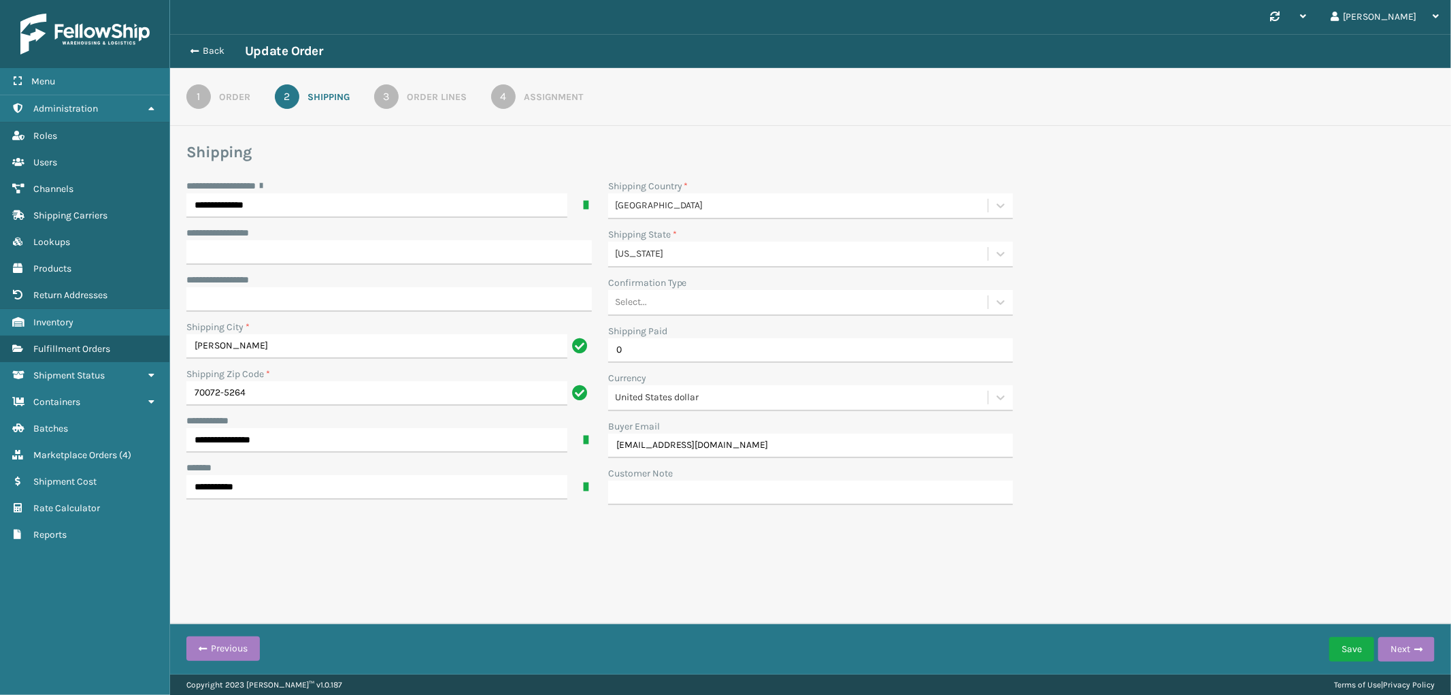
click at [416, 94] on div "Order Lines" at bounding box center [437, 97] width 60 height 14
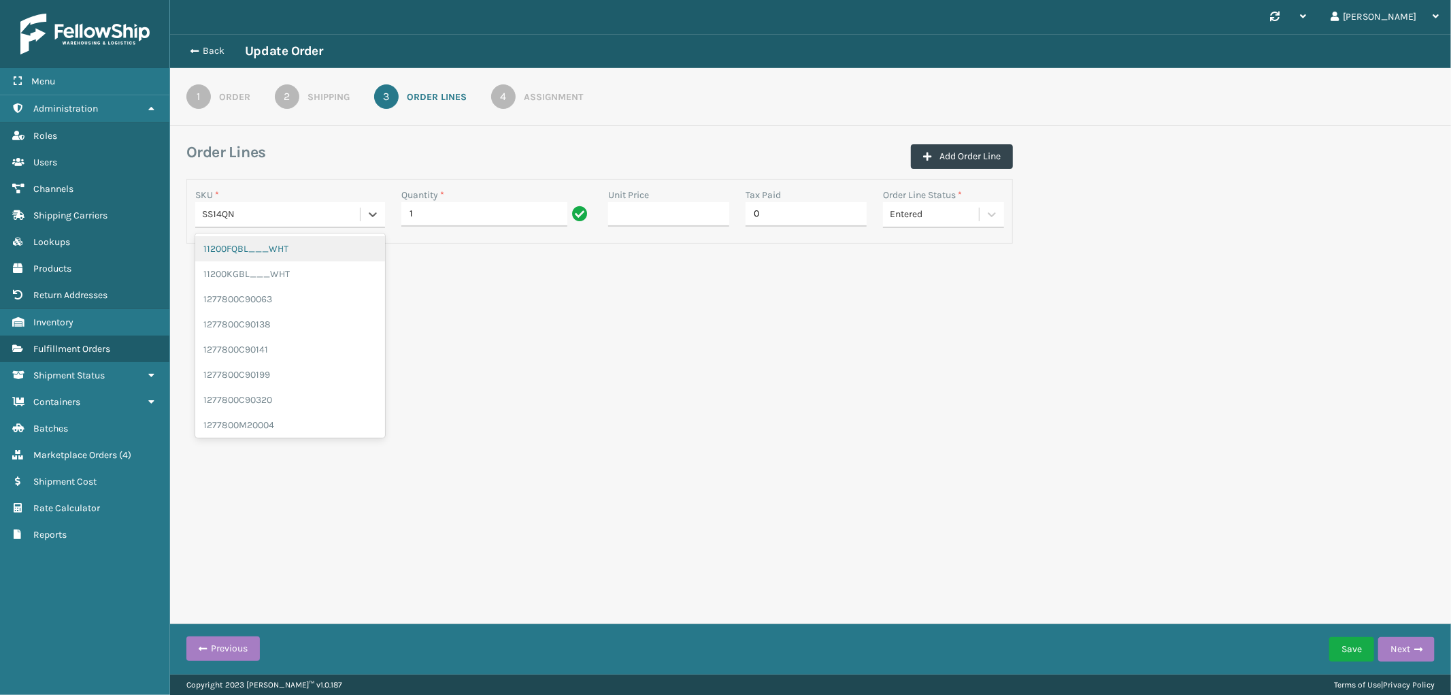
click at [295, 215] on div "SS14QN" at bounding box center [281, 214] width 159 height 14
type input "SS14QN-2"
click at [267, 255] on div "SS14QN-2" at bounding box center [290, 248] width 190 height 25
click at [1349, 648] on button "Save" at bounding box center [1351, 649] width 45 height 24
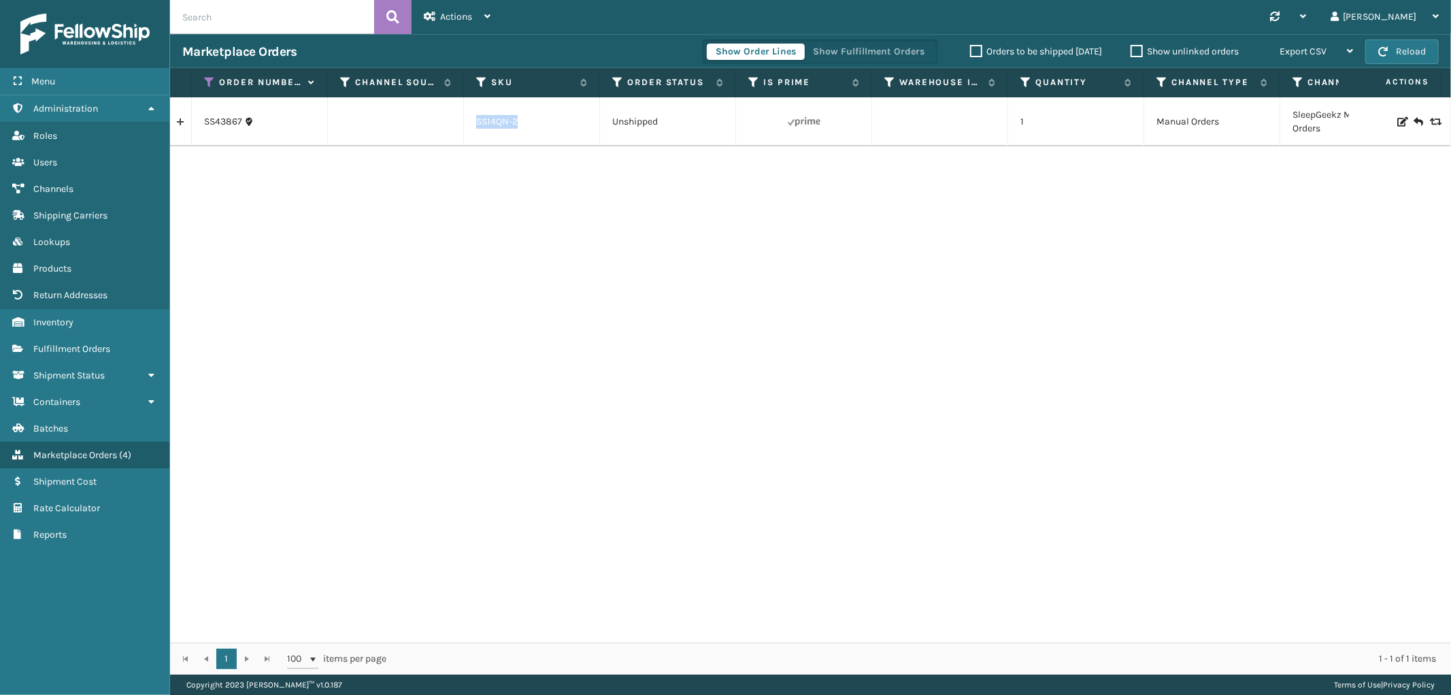
drag, startPoint x: 525, startPoint y: 122, endPoint x: 471, endPoint y: 133, distance: 55.5
click at [471, 133] on td "SS14QN-2" at bounding box center [532, 121] width 136 height 49
click at [178, 127] on link at bounding box center [180, 122] width 21 height 22
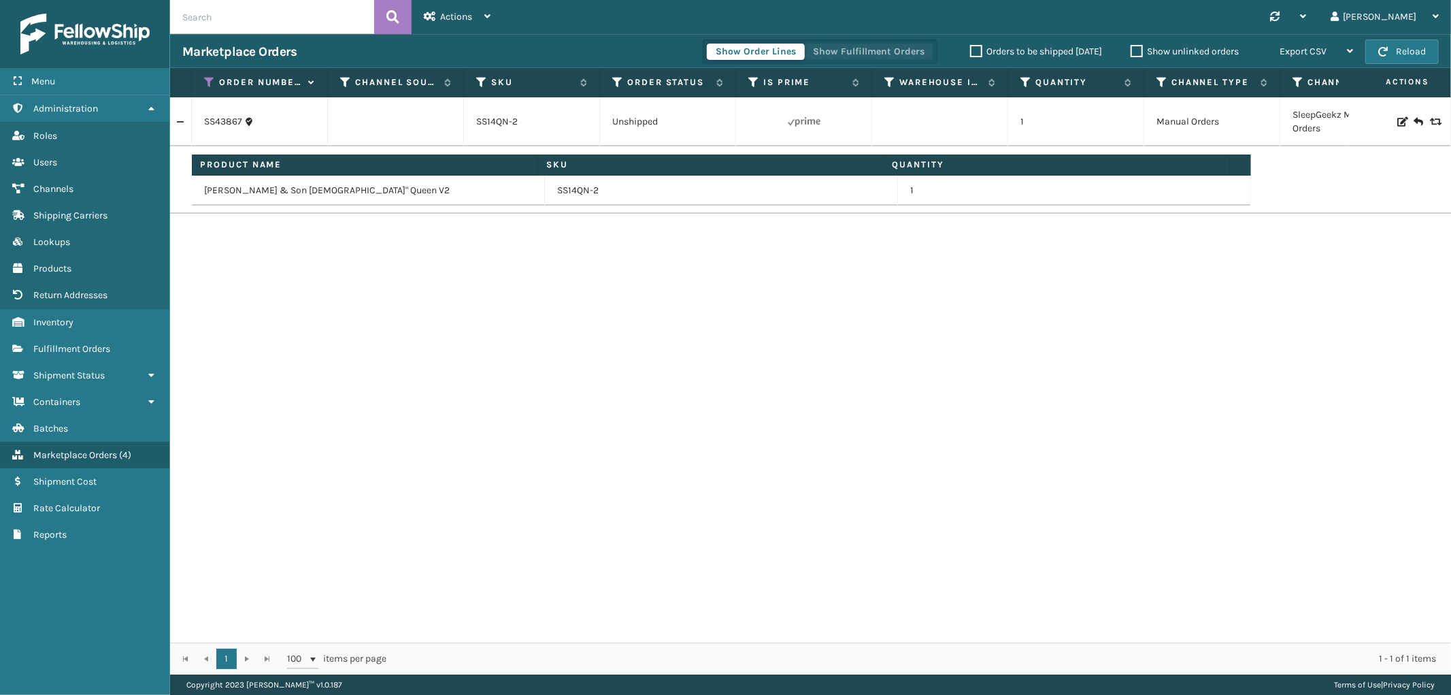
click at [831, 46] on button "Show Fulfillment Orders" at bounding box center [868, 52] width 129 height 16
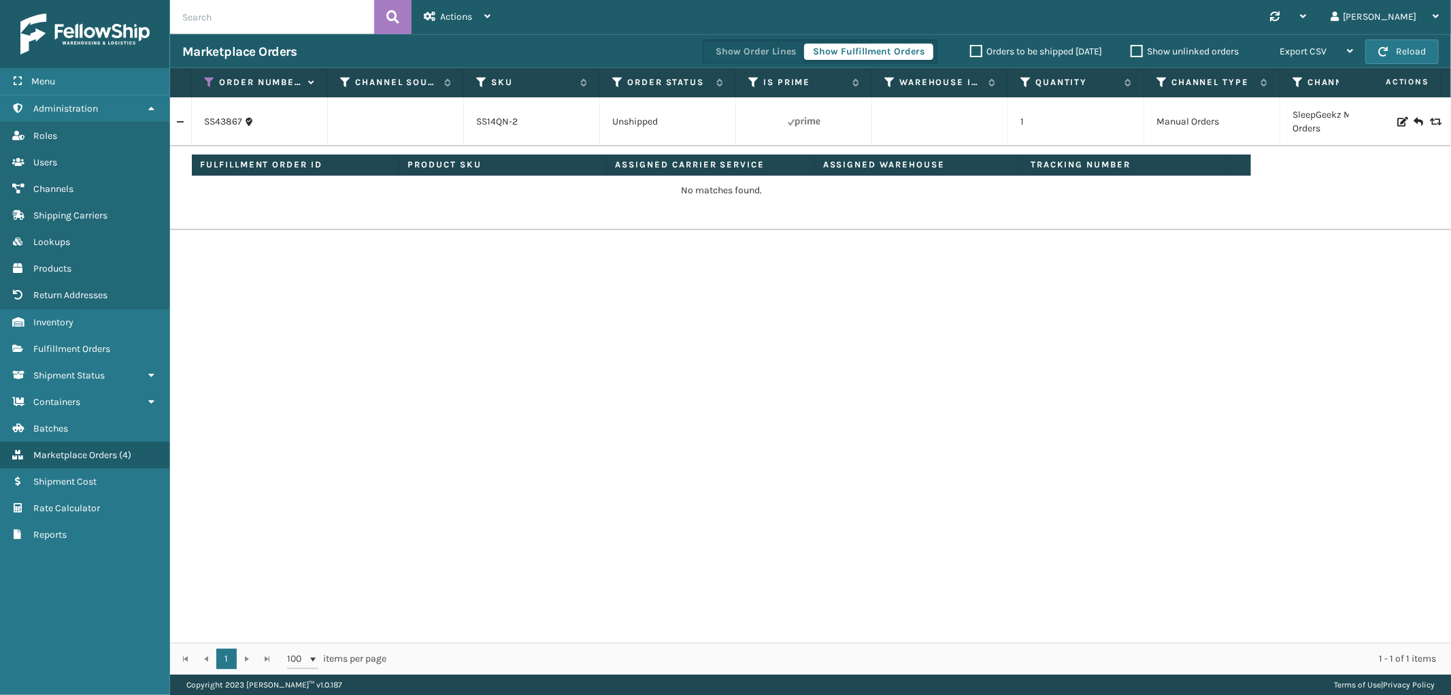
click at [182, 124] on link at bounding box center [180, 122] width 21 height 22
